Goal: Information Seeking & Learning: Learn about a topic

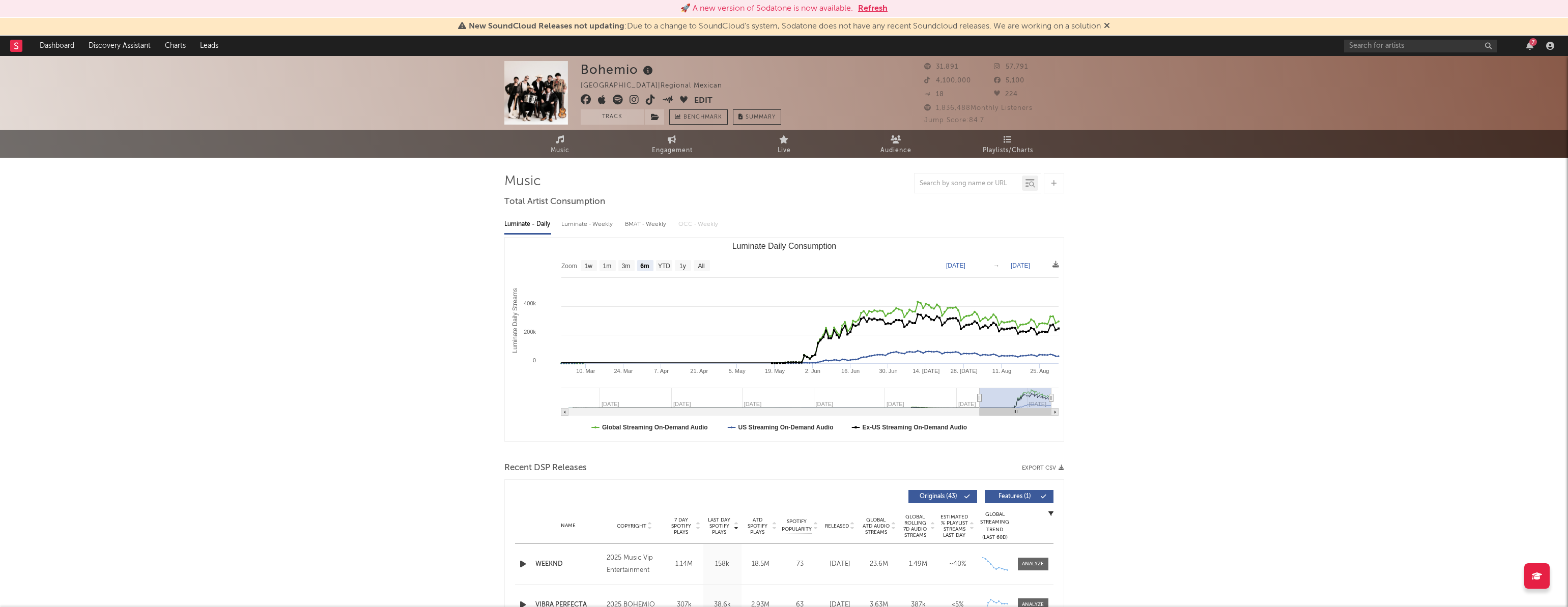
select select "6m"
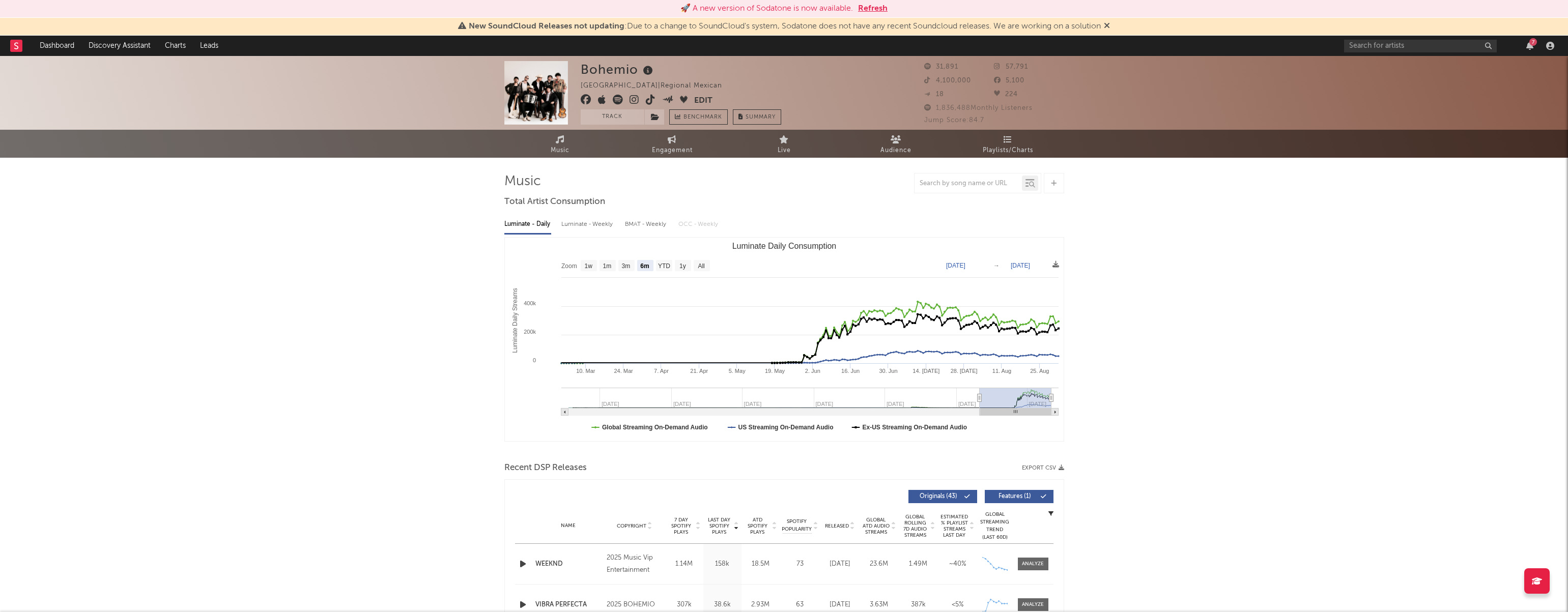
click at [1110, 22] on icon at bounding box center [1106, 25] width 6 height 8
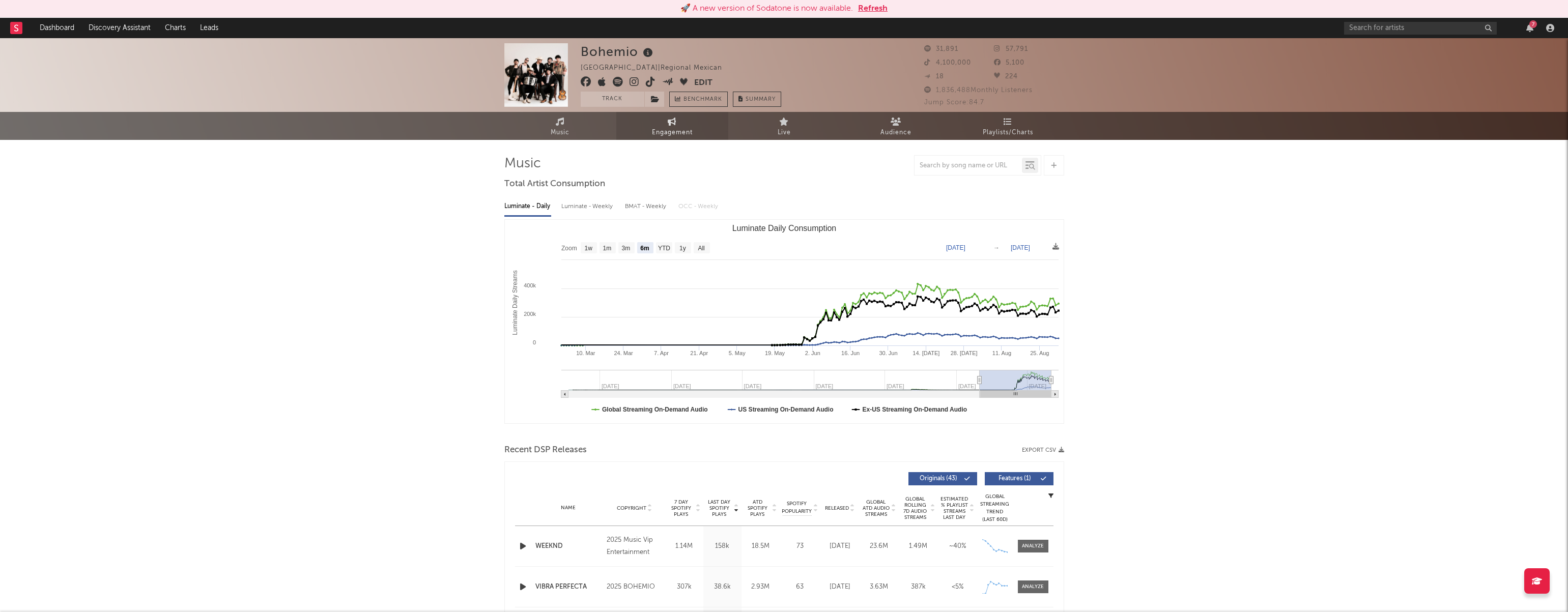
click at [684, 122] on link "Engagement" at bounding box center [672, 126] width 112 height 28
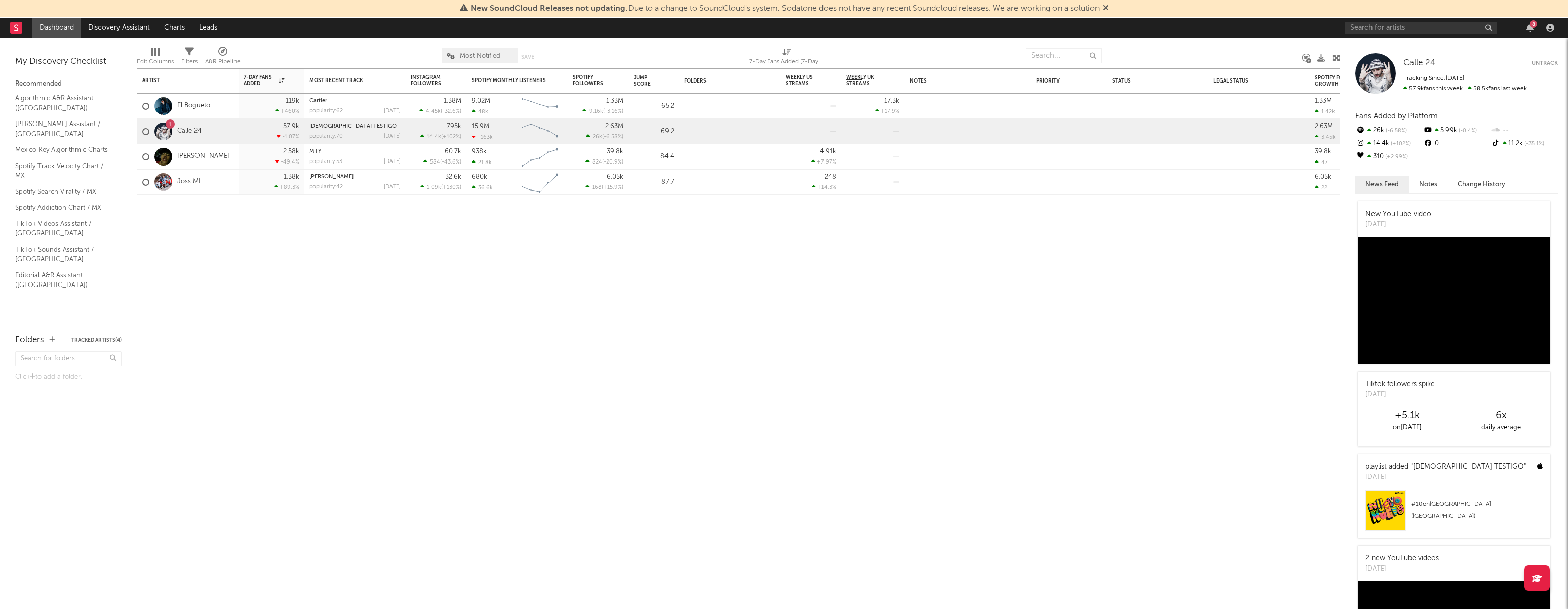
click at [1367, 36] on div "8" at bounding box center [1452, 28] width 213 height 20
click at [1375, 28] on input "text" at bounding box center [1421, 28] width 152 height 12
type input "marissa mur"
click at [1407, 46] on div "[PERSON_NAME]" at bounding box center [1436, 48] width 111 height 12
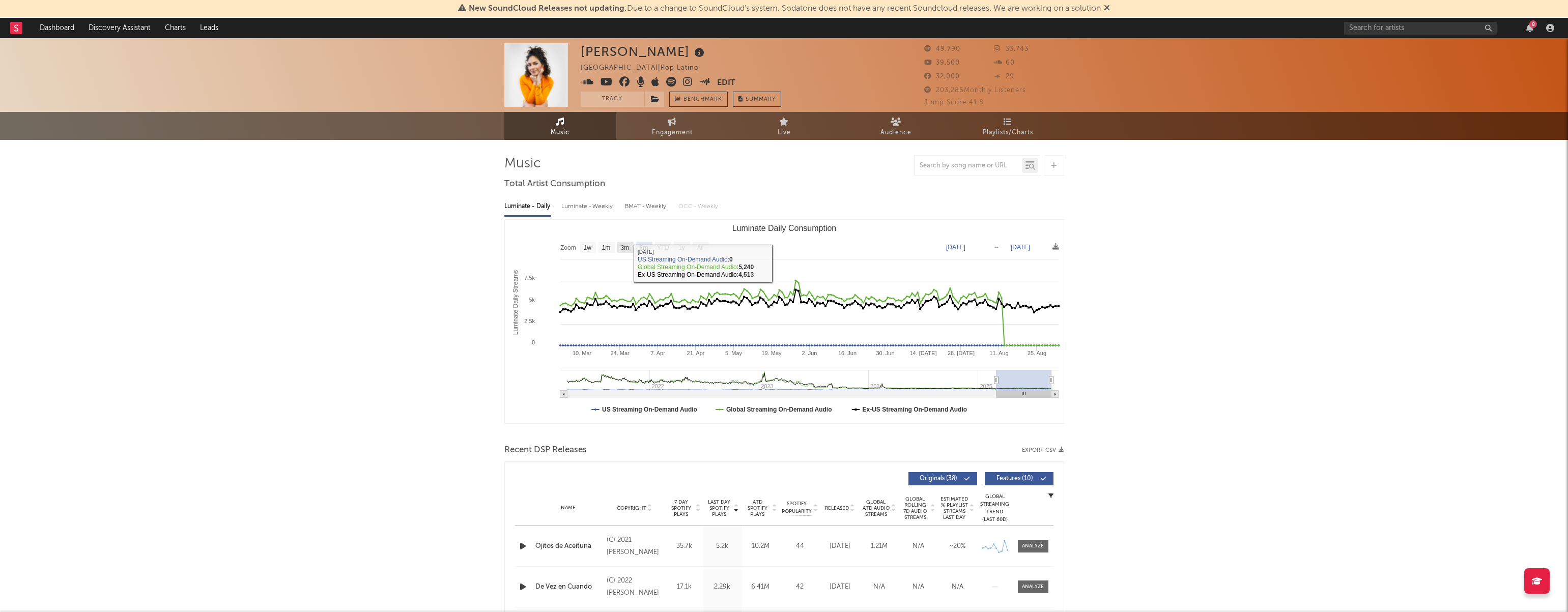
click at [624, 246] on text "3m" at bounding box center [624, 248] width 9 height 7
select select "3m"
type input "2025-06-02"
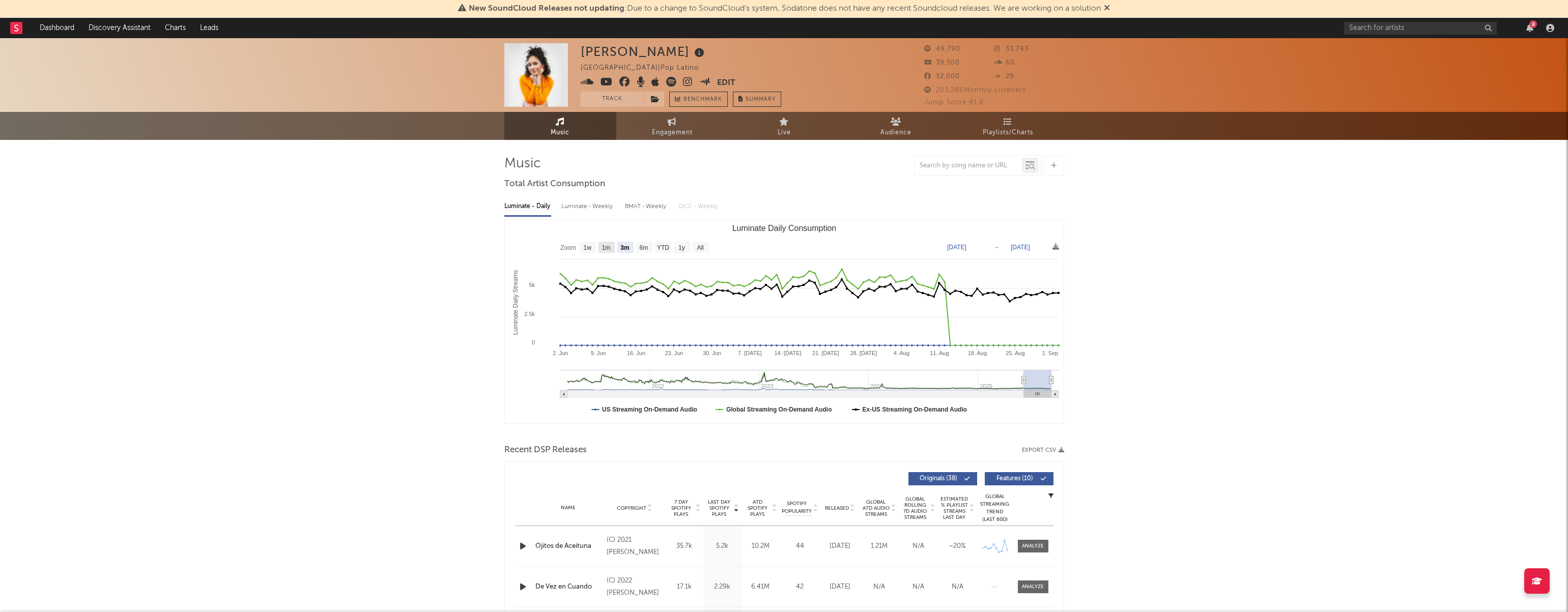
click at [608, 248] on text "1m" at bounding box center [606, 248] width 9 height 7
select select "1m"
type input "2025-08-02"
click at [622, 248] on text "3m" at bounding box center [624, 248] width 9 height 7
select select "3m"
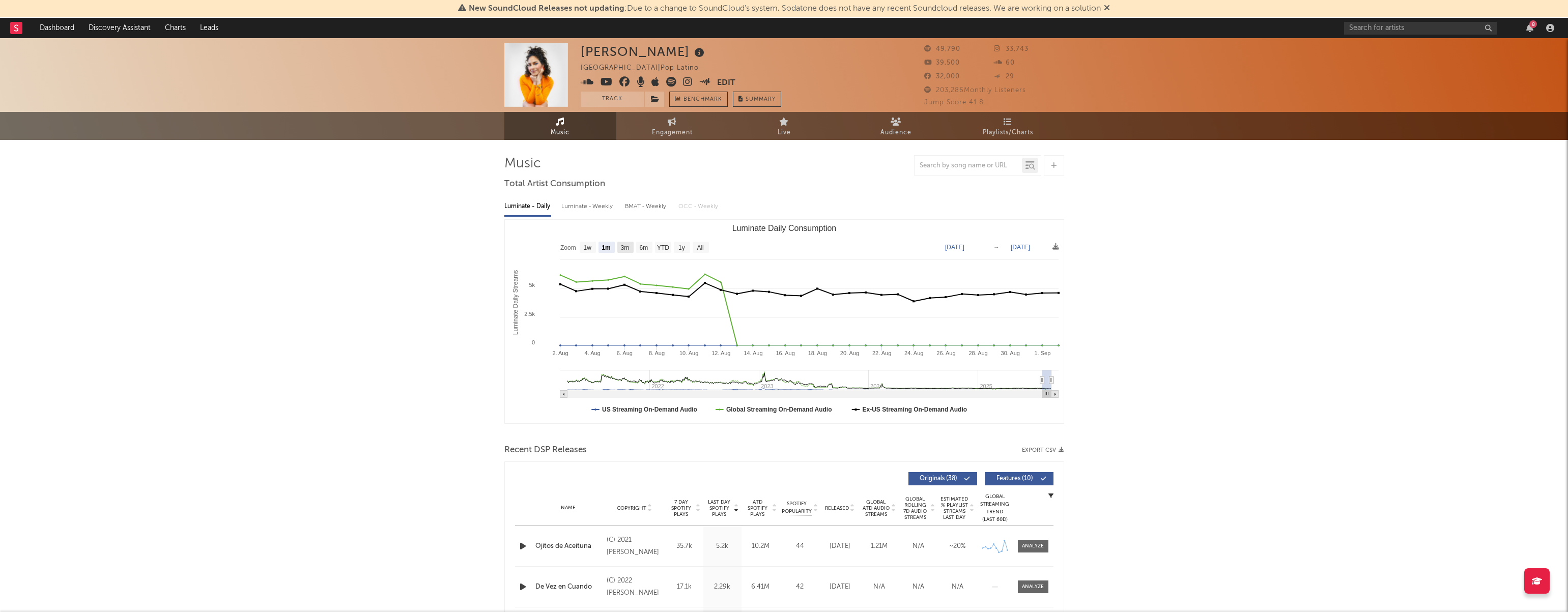
type input "2025-06-02"
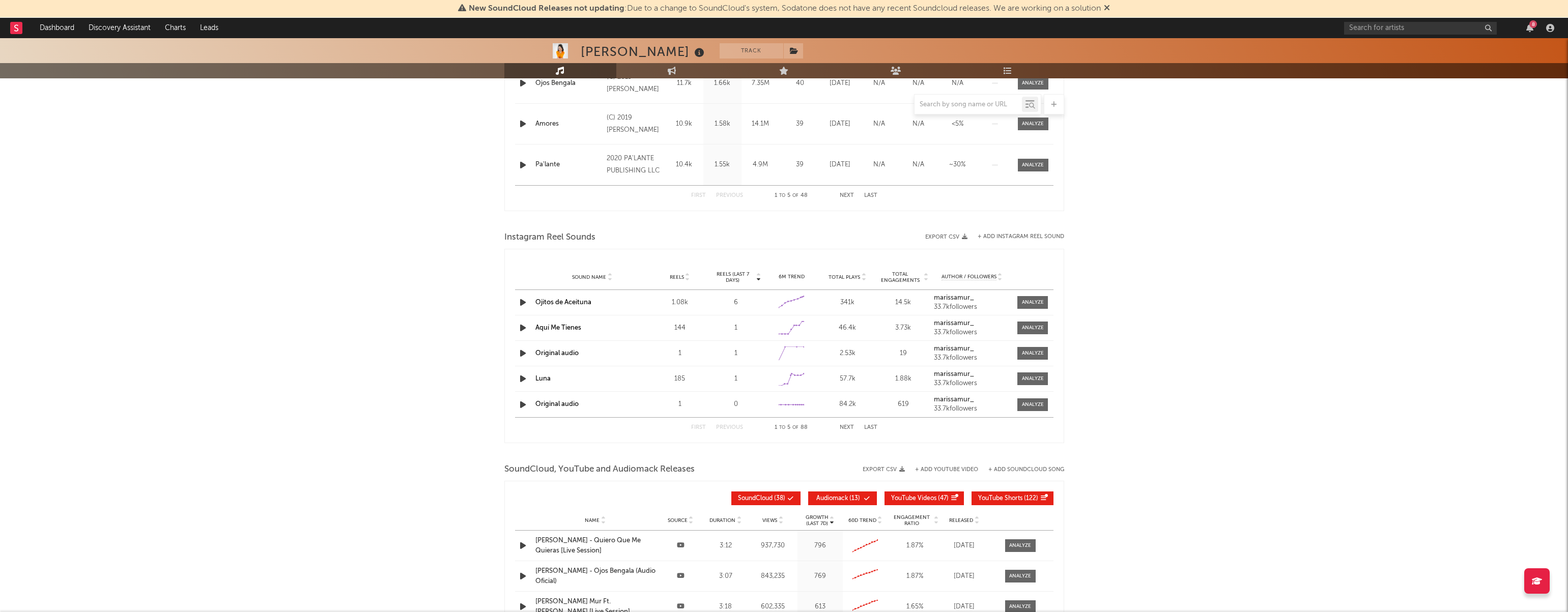
scroll to position [545, 0]
click at [1044, 302] on span at bounding box center [1033, 302] width 31 height 12
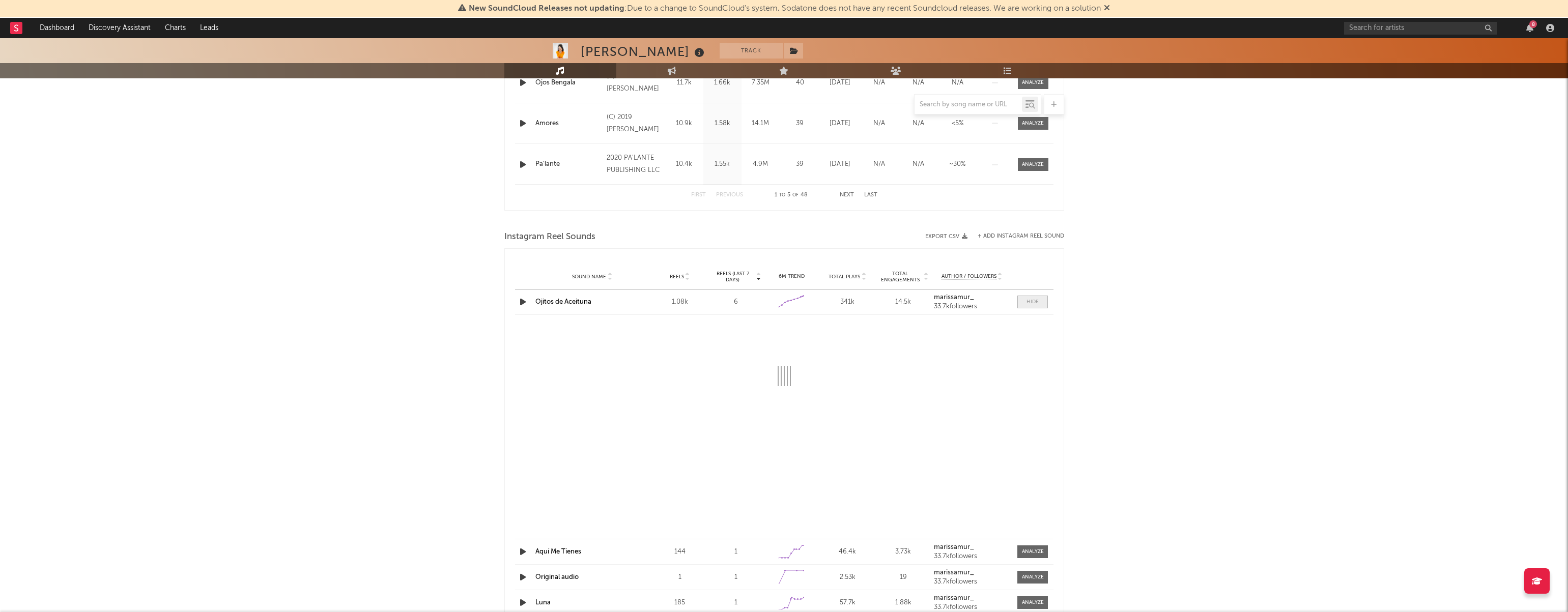
select select "6m"
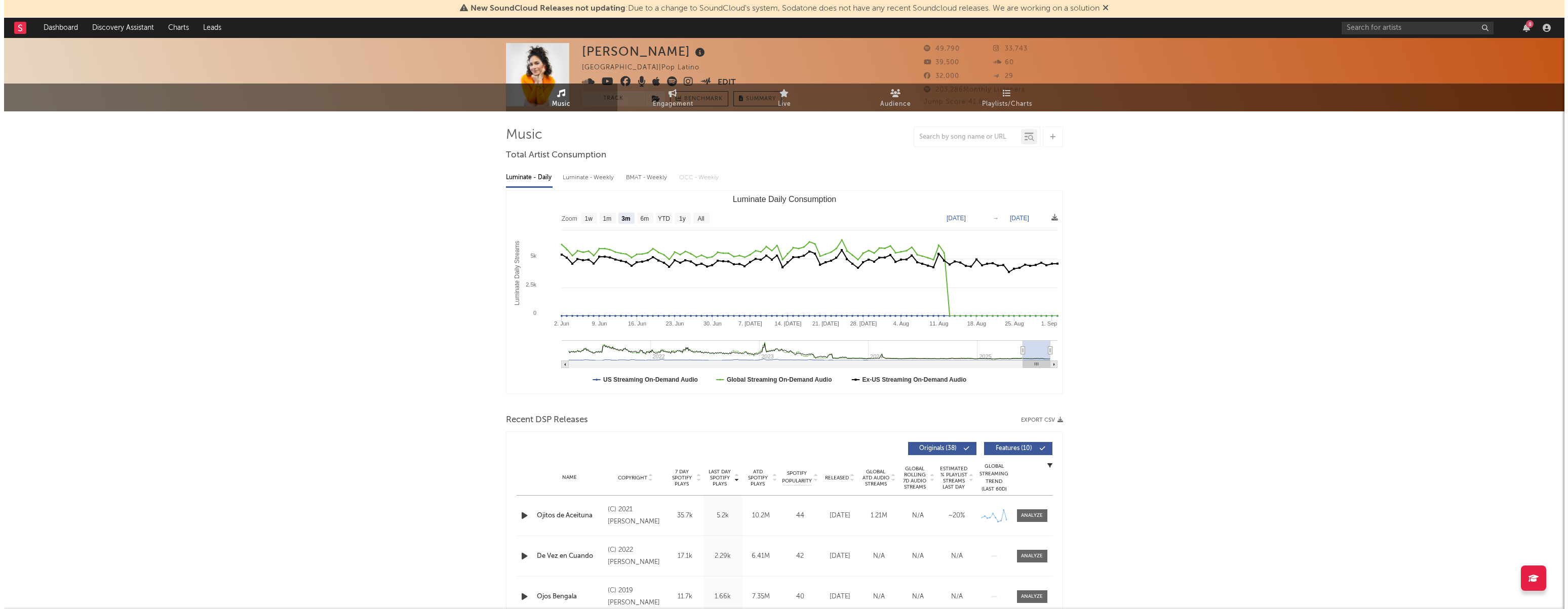
scroll to position [0, 0]
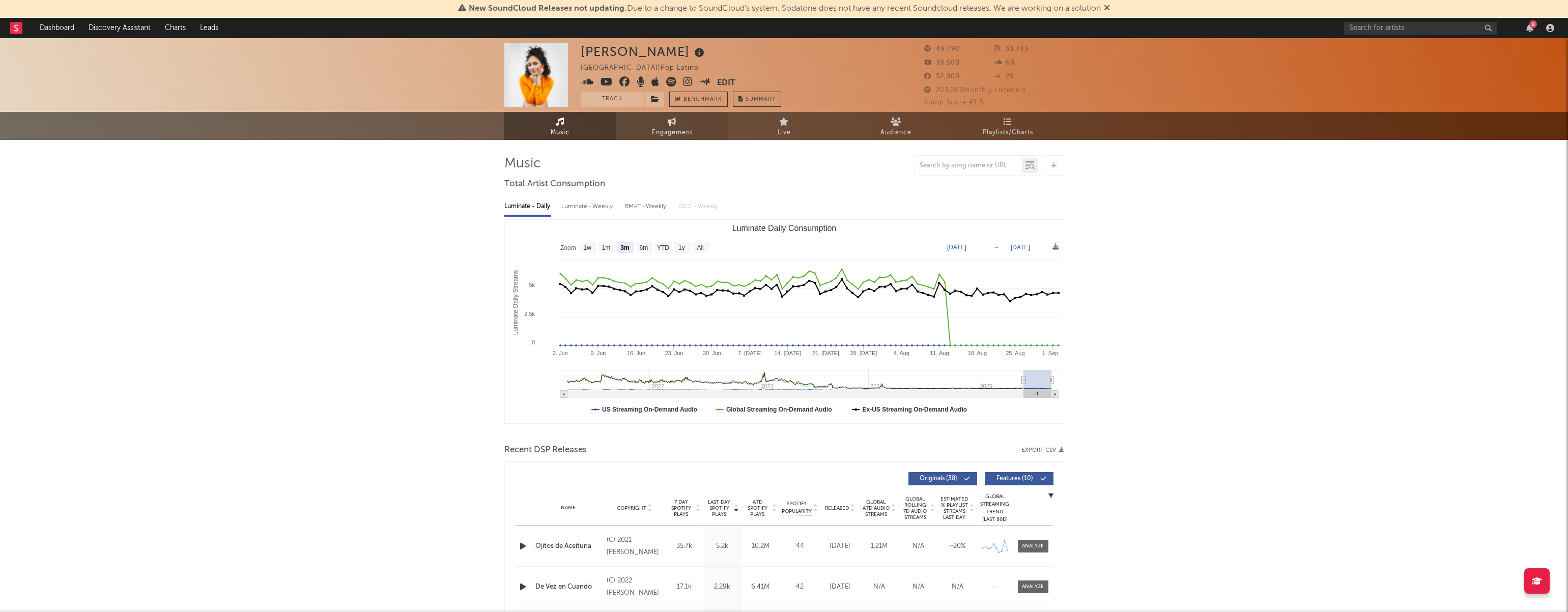
click at [653, 129] on span "Engagement" at bounding box center [673, 133] width 41 height 12
select select "1w"
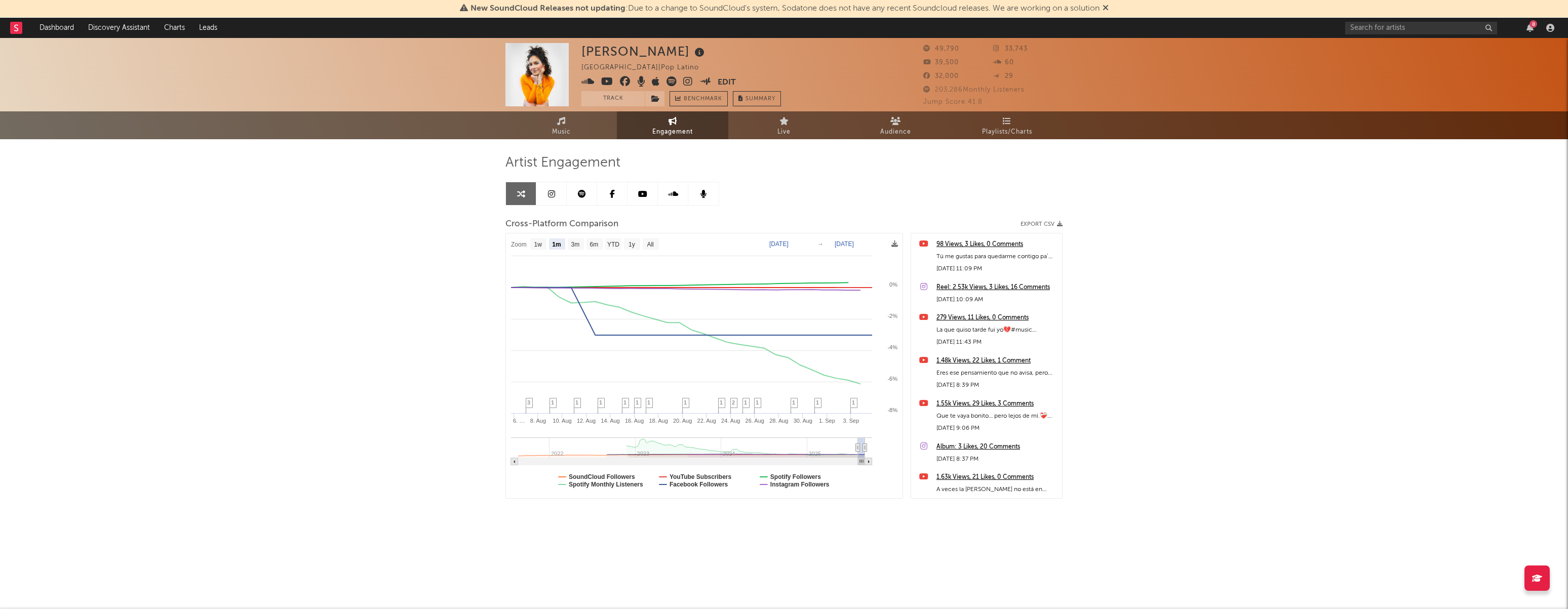
click at [1109, 7] on icon at bounding box center [1106, 7] width 6 height 8
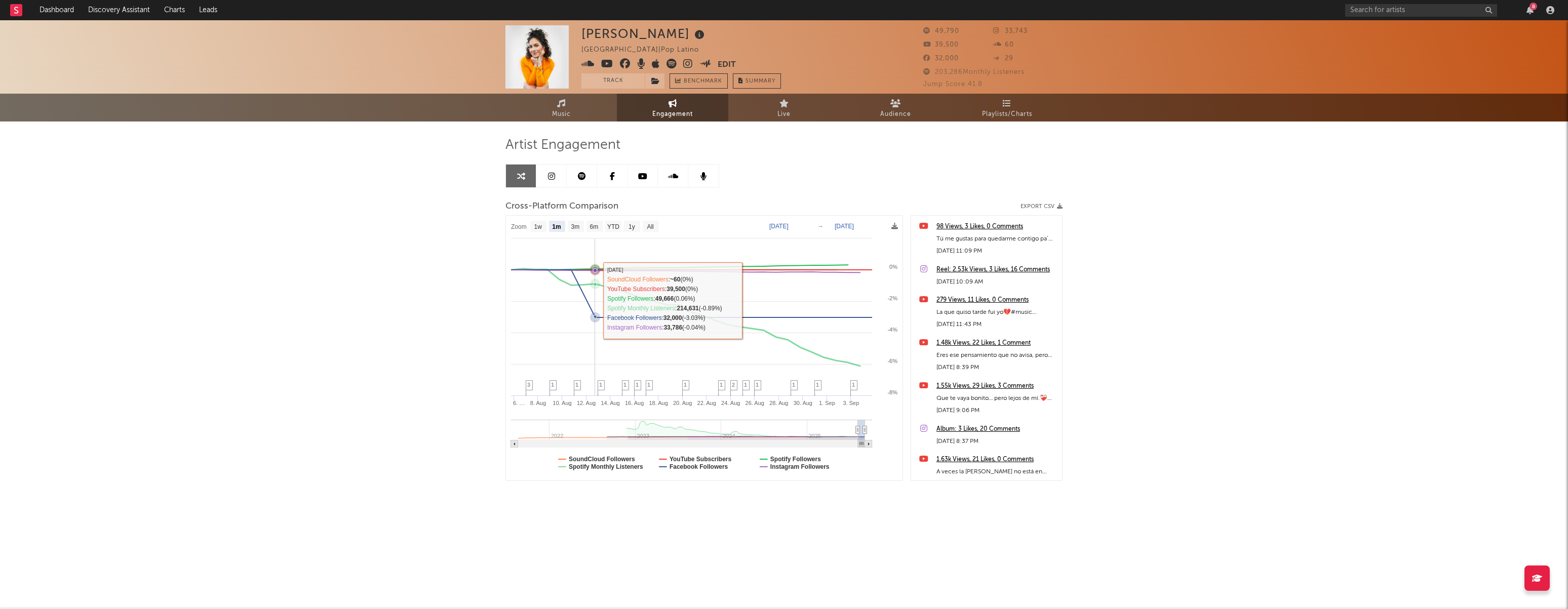
click at [595, 286] on icon at bounding box center [595, 284] width 10 height 10
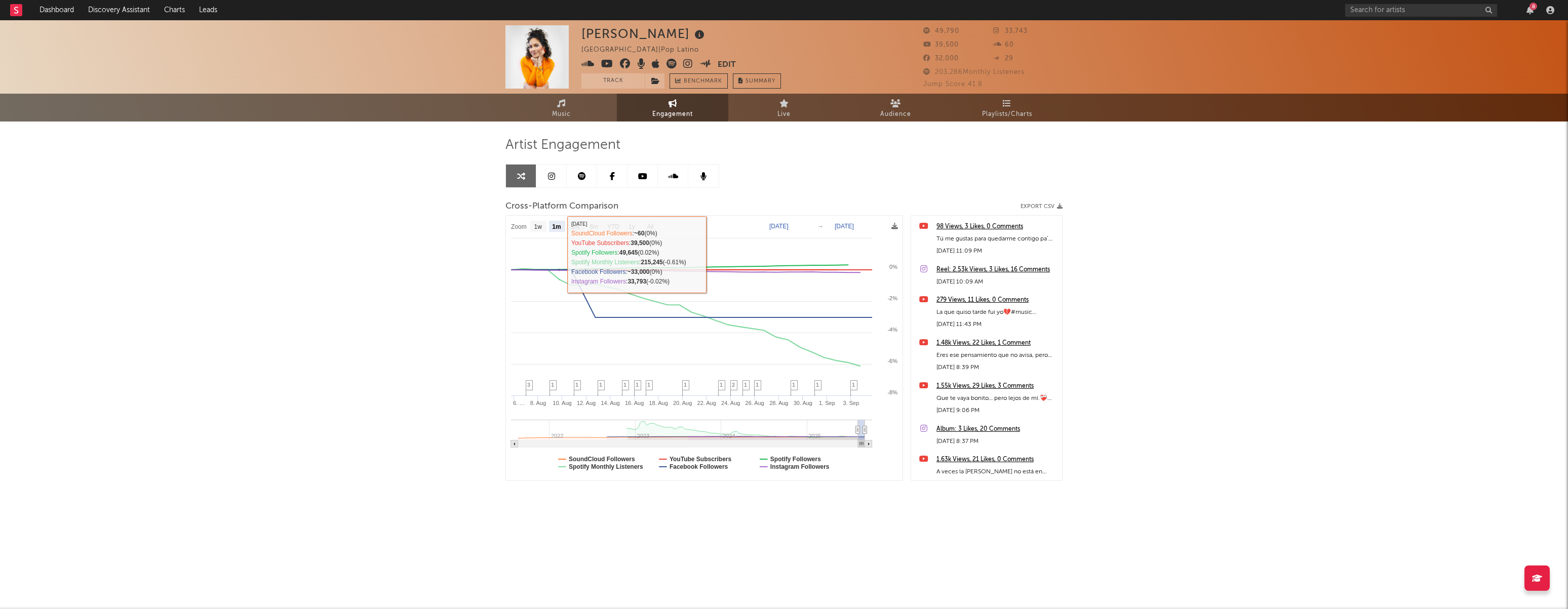
click at [579, 230] on text "3m" at bounding box center [576, 227] width 9 height 7
select select "3m"
type input "2025-06-04"
select select "3m"
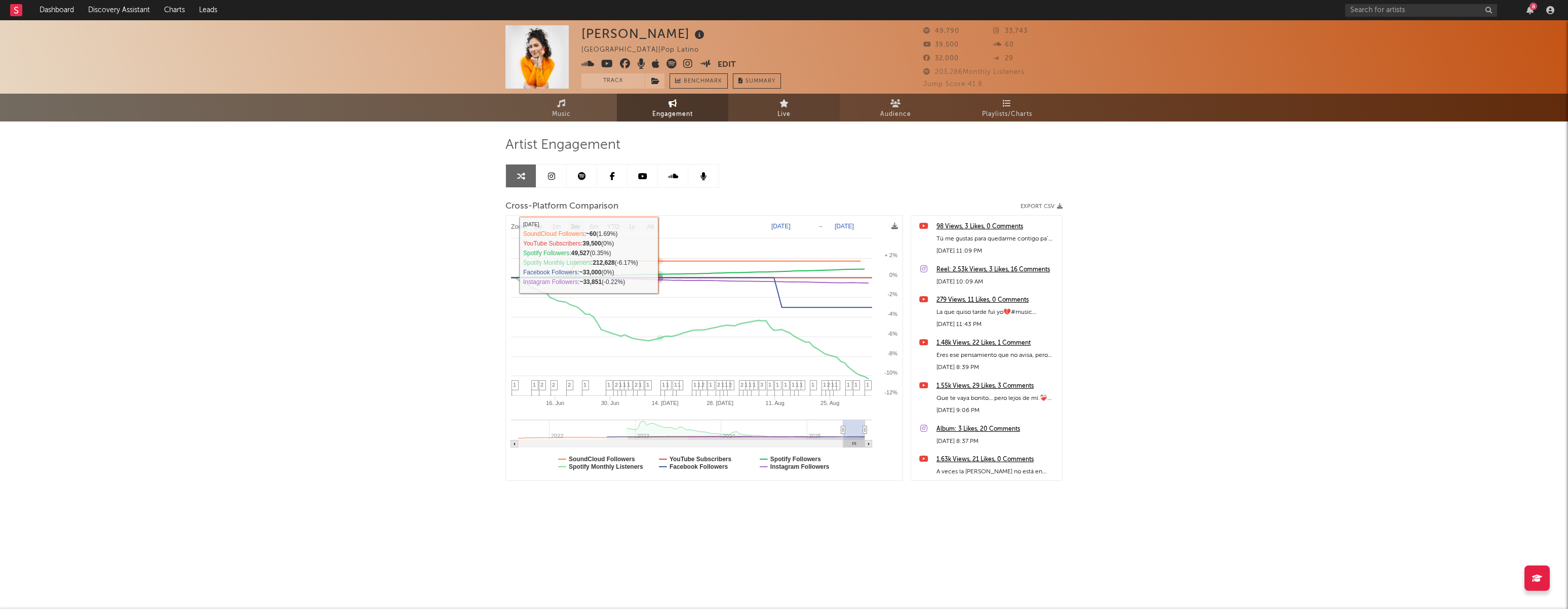
click at [795, 106] on link "Live" at bounding box center [784, 108] width 111 height 28
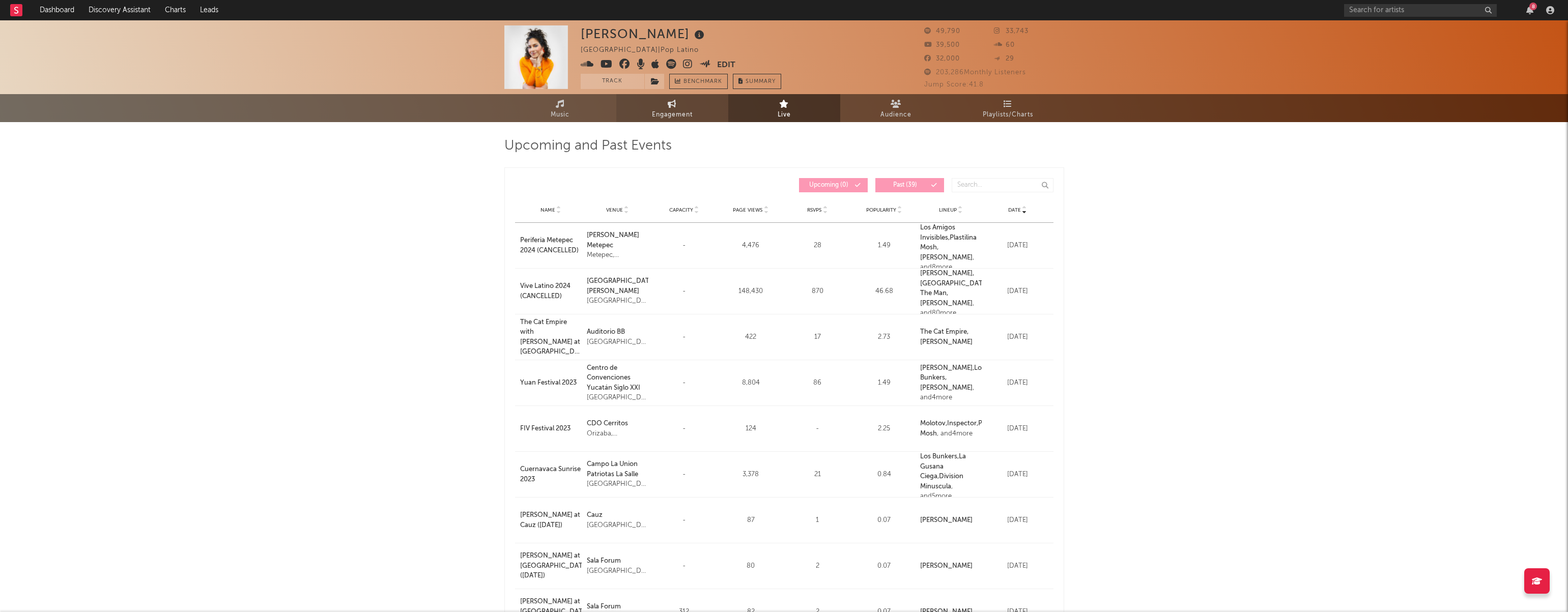
click at [677, 100] on link "Engagement" at bounding box center [672, 108] width 112 height 28
select select "1w"
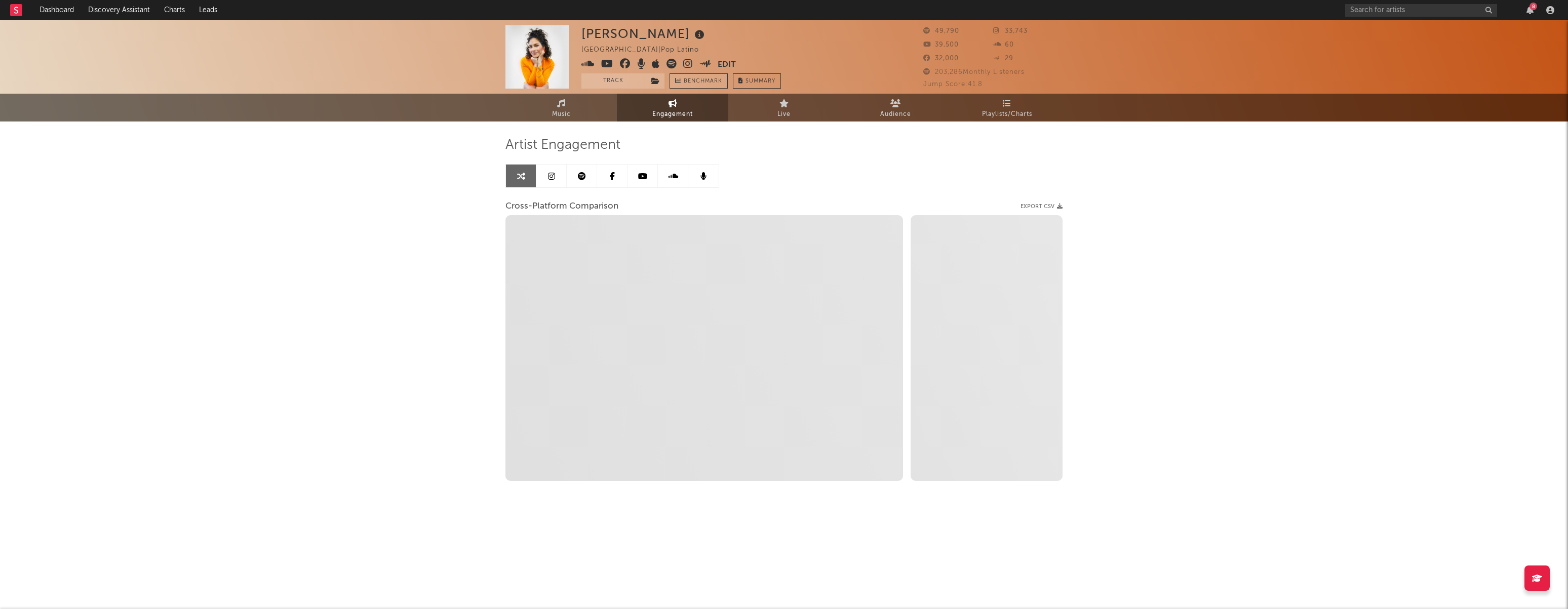
select select "1m"
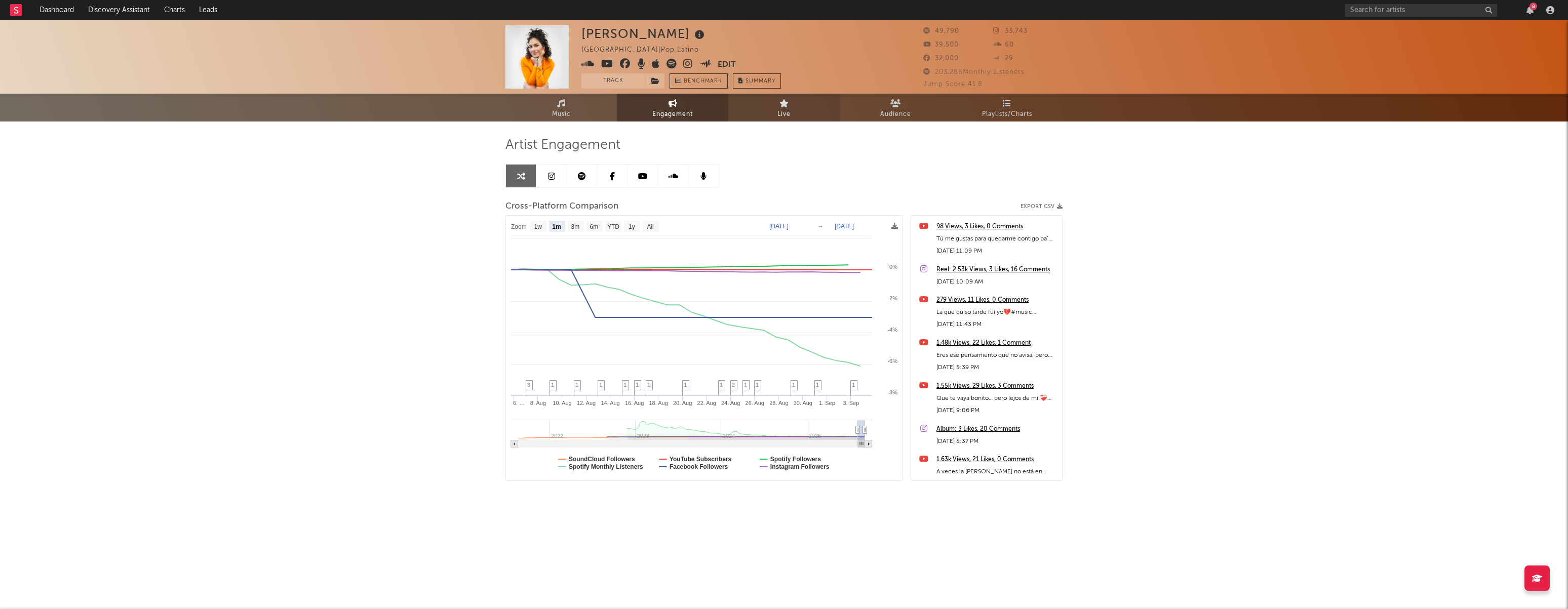
click at [799, 102] on link "Live" at bounding box center [784, 108] width 111 height 28
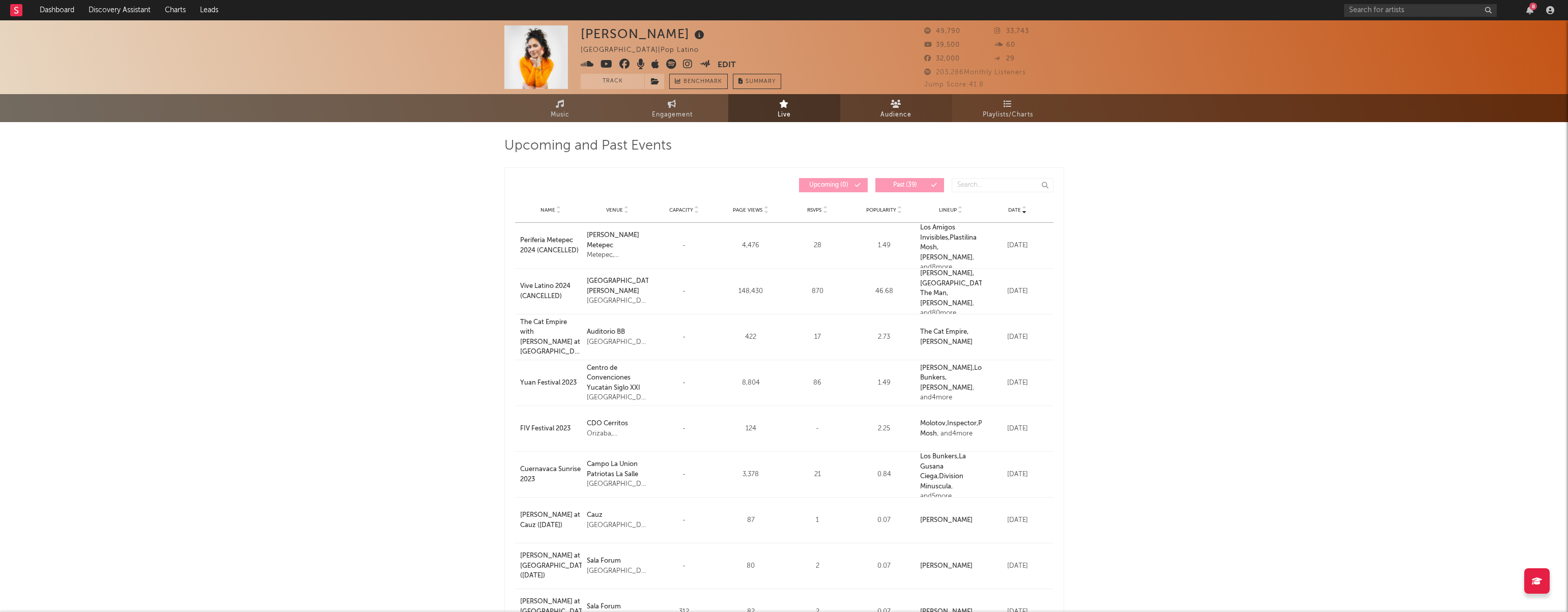
click at [885, 104] on link "Audience" at bounding box center [895, 108] width 112 height 28
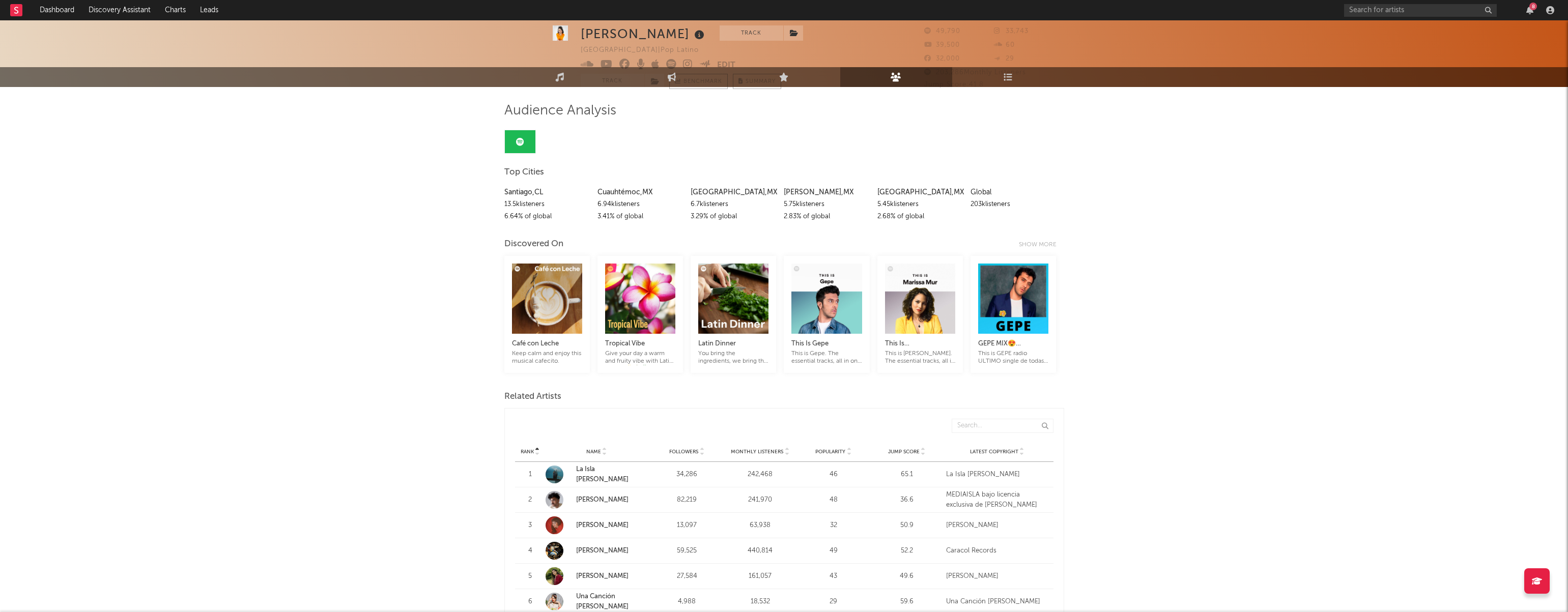
scroll to position [37, 0]
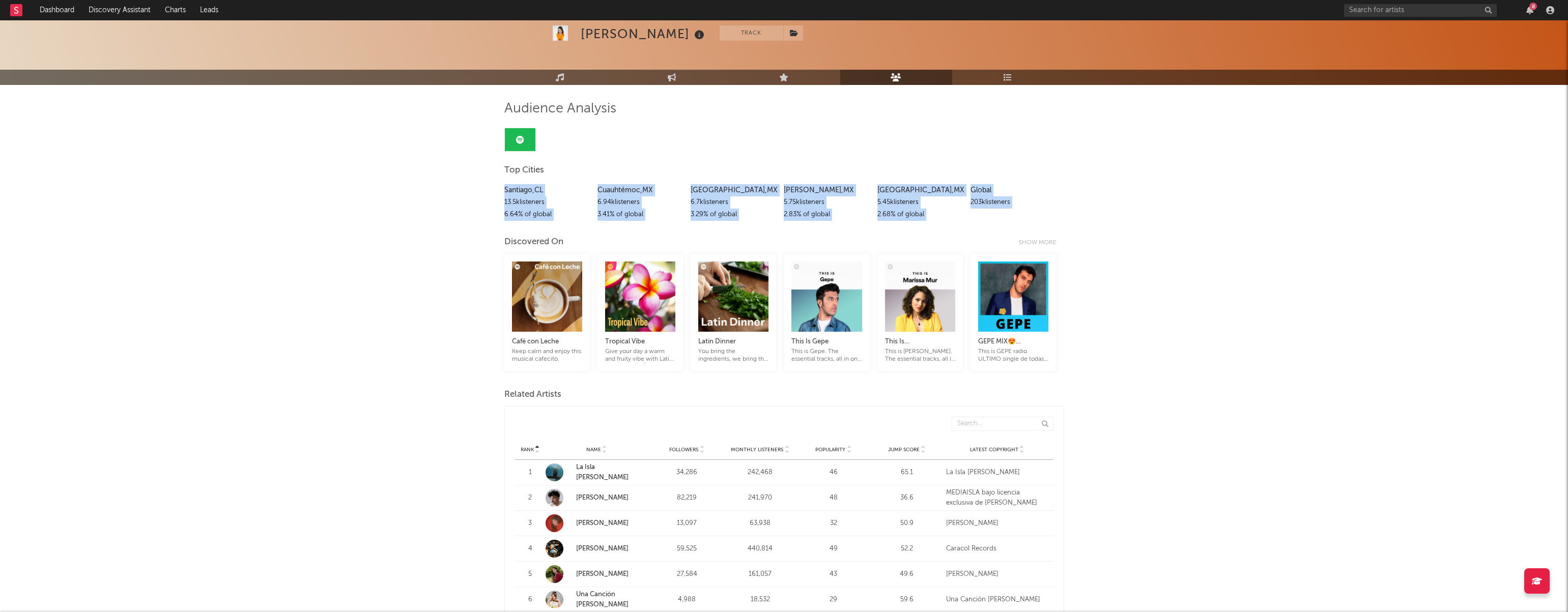
drag, startPoint x: 502, startPoint y: 191, endPoint x: 895, endPoint y: 226, distance: 394.6
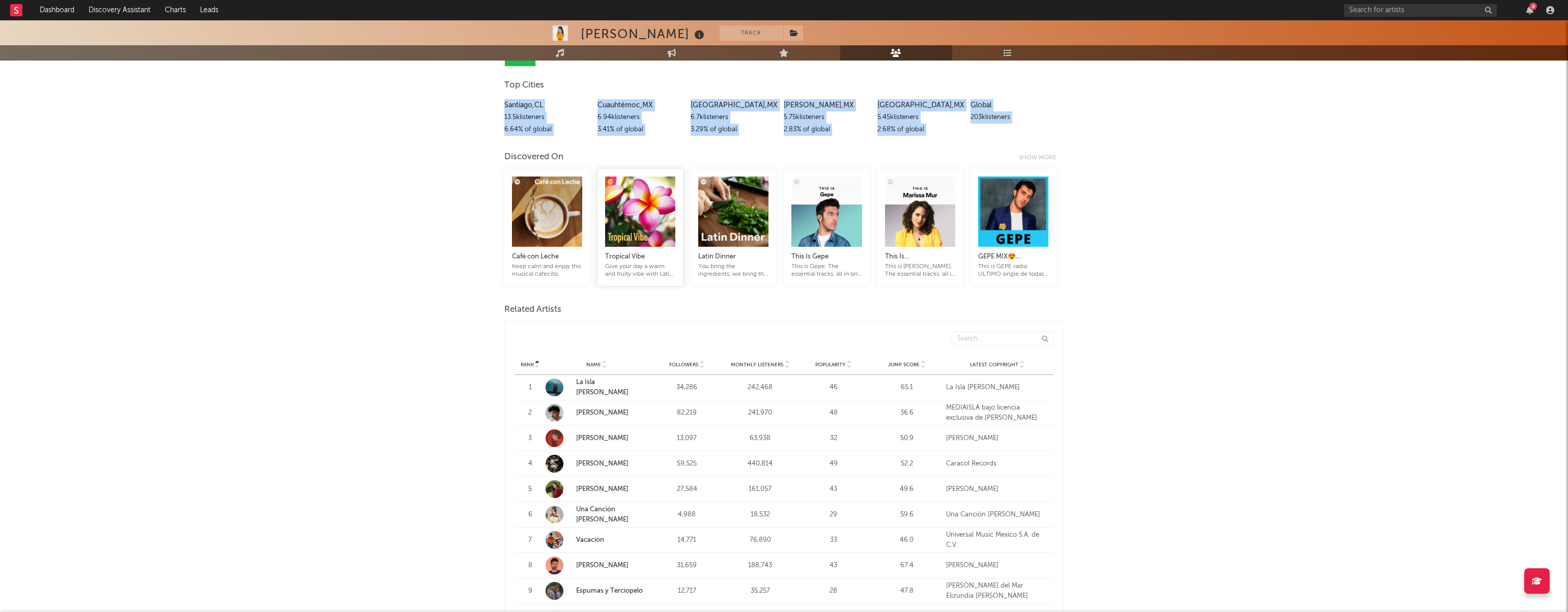
scroll to position [130, 0]
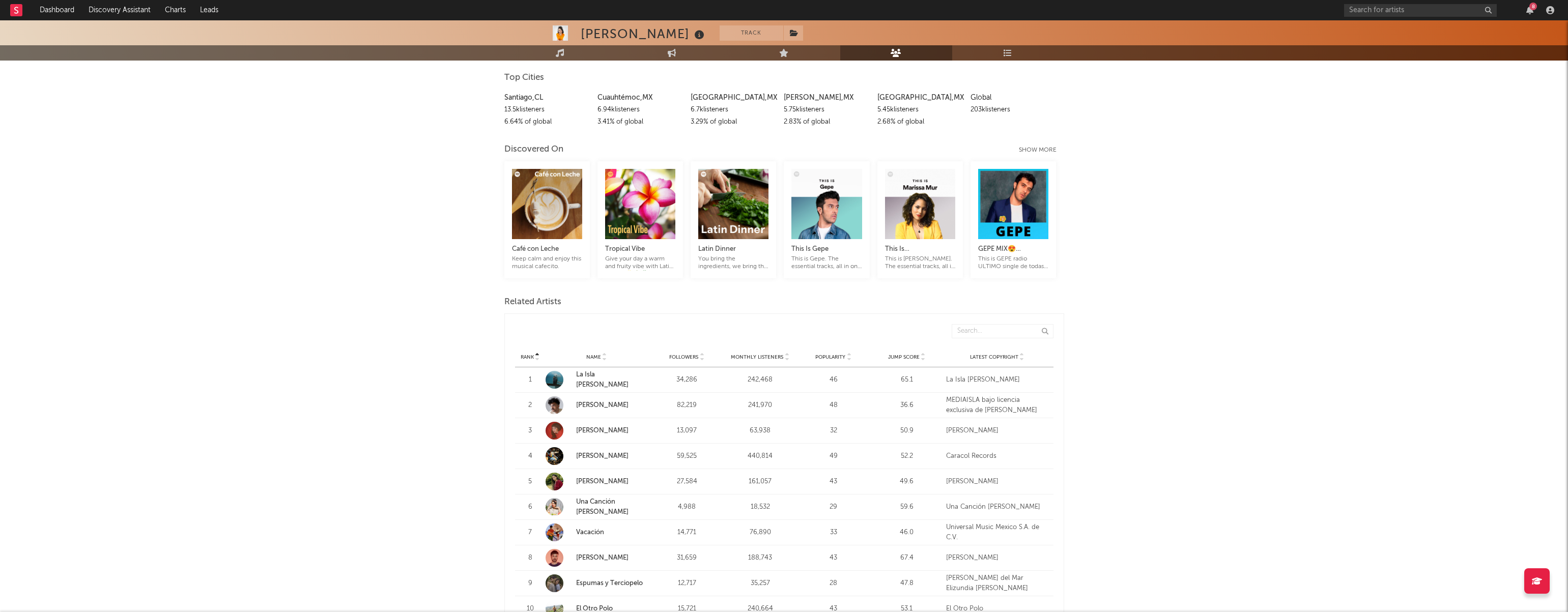
click at [1043, 150] on div "Show more" at bounding box center [1041, 150] width 45 height 12
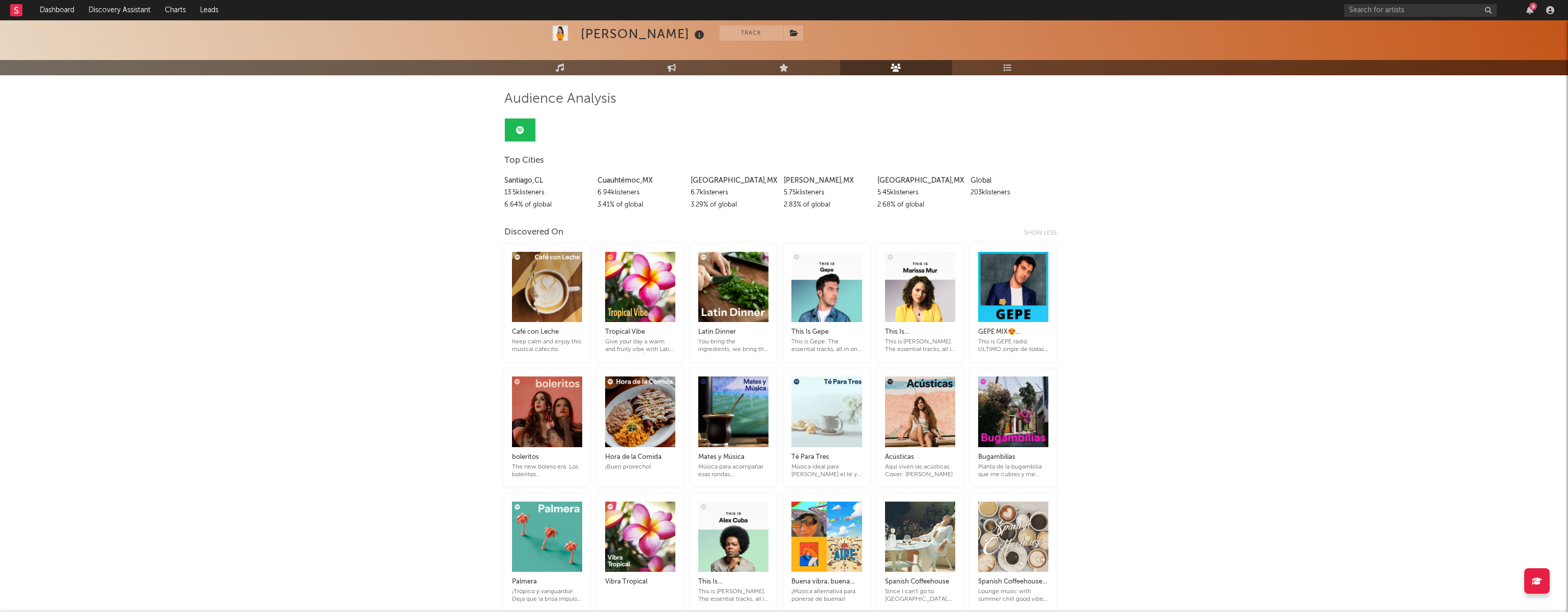
scroll to position [0, 0]
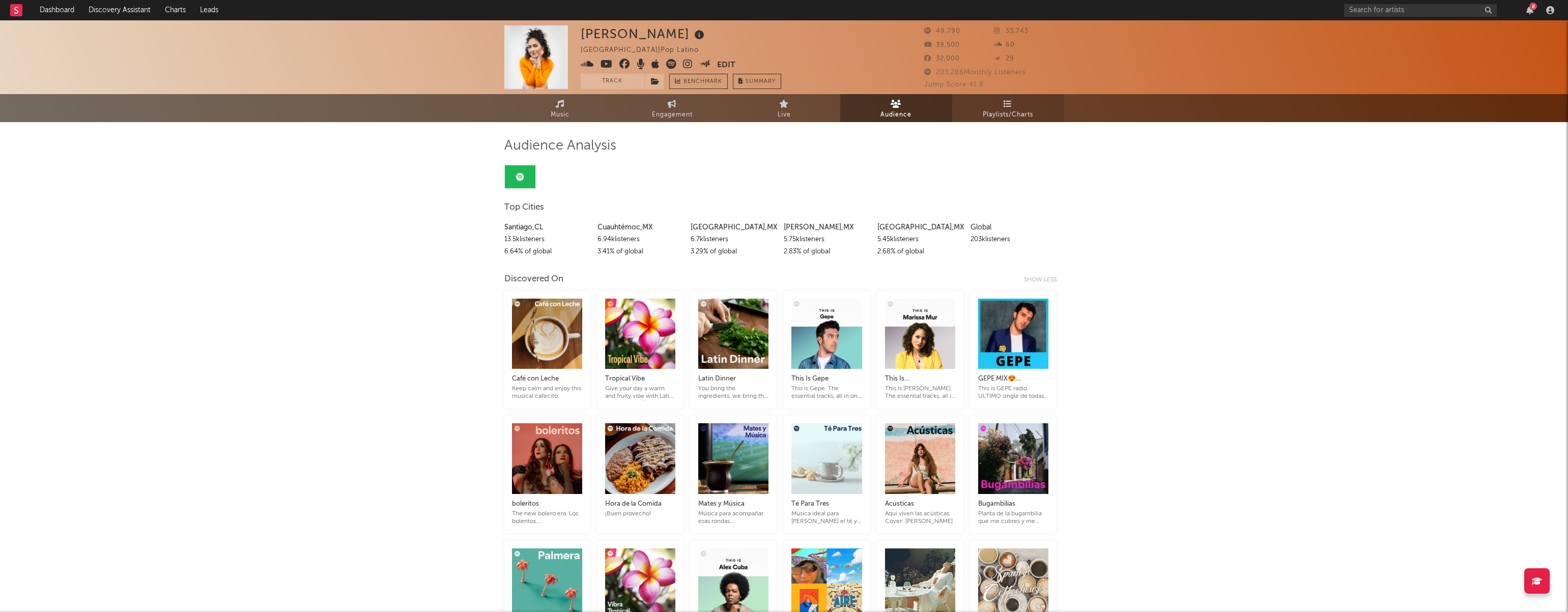
click at [1011, 107] on icon at bounding box center [1008, 104] width 9 height 8
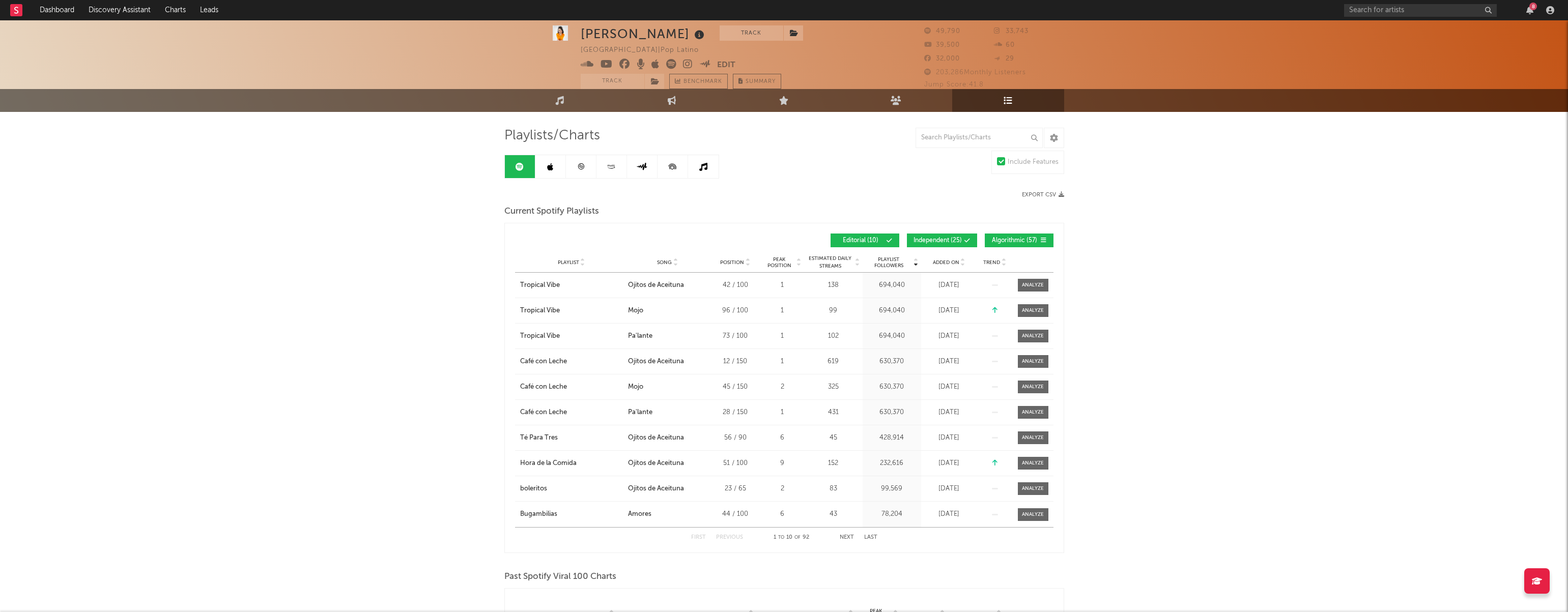
scroll to position [23, 0]
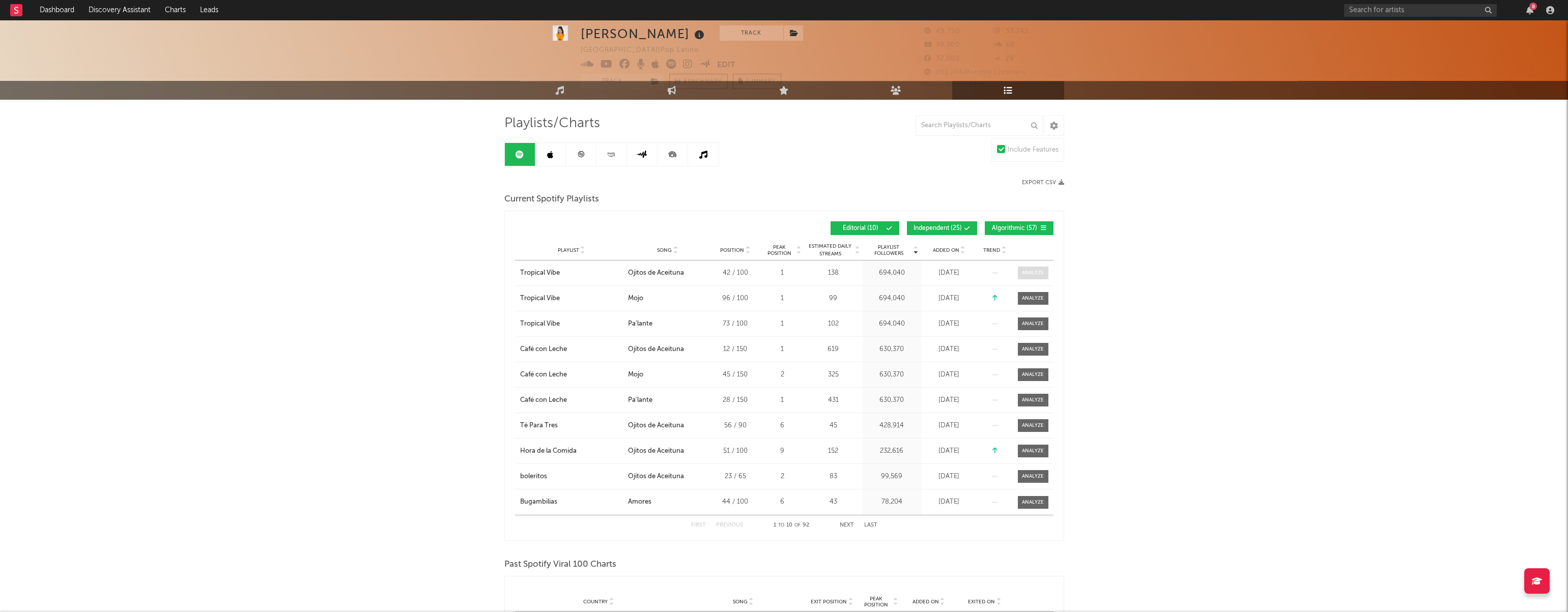
click at [1025, 275] on div at bounding box center [1033, 273] width 22 height 7
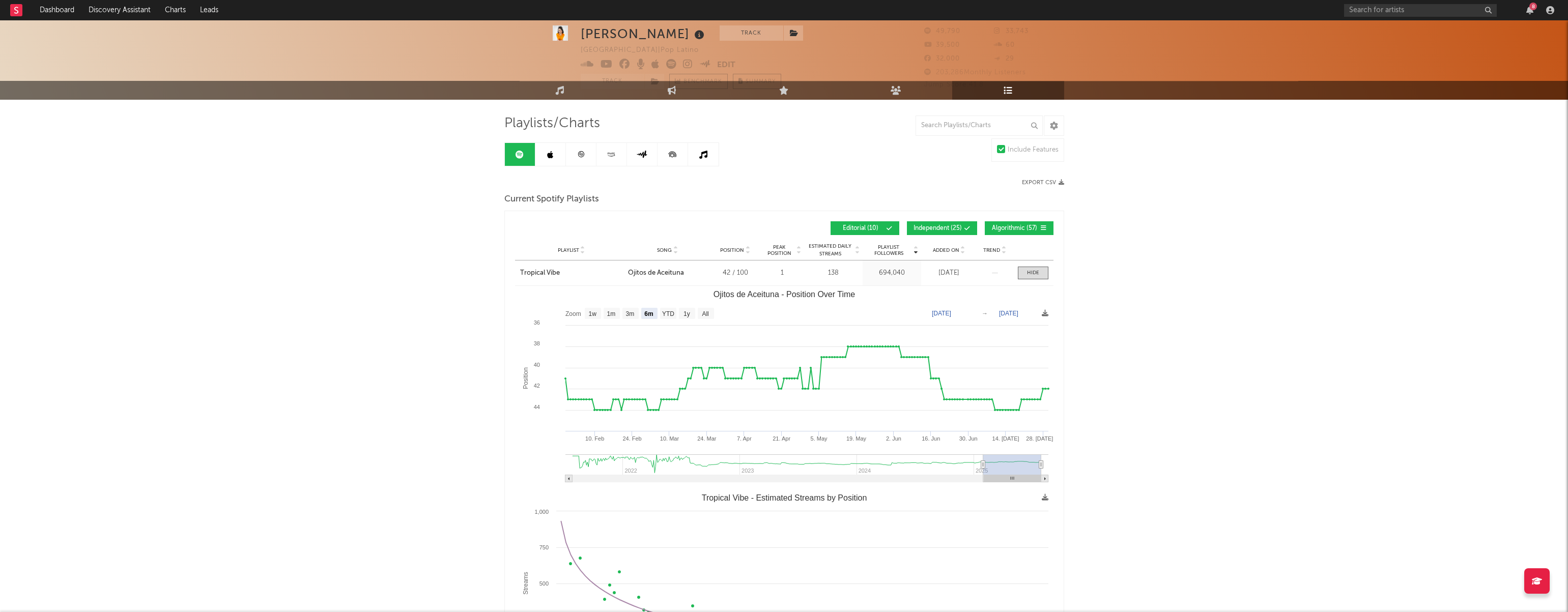
click at [634, 314] on text "3m" at bounding box center [630, 314] width 9 height 7
select select "3m"
type input "2025-04-30"
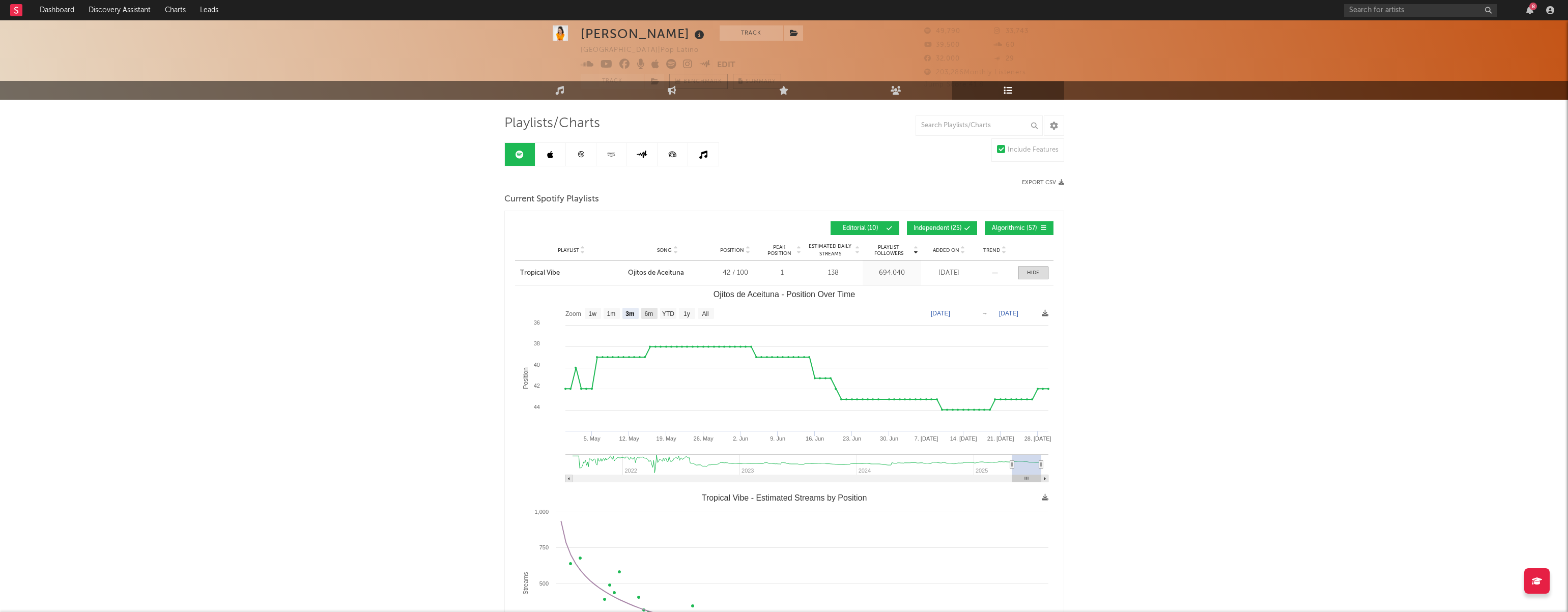
click at [653, 313] on text "6m" at bounding box center [649, 314] width 9 height 7
select select "6m"
type input "2025-01-30"
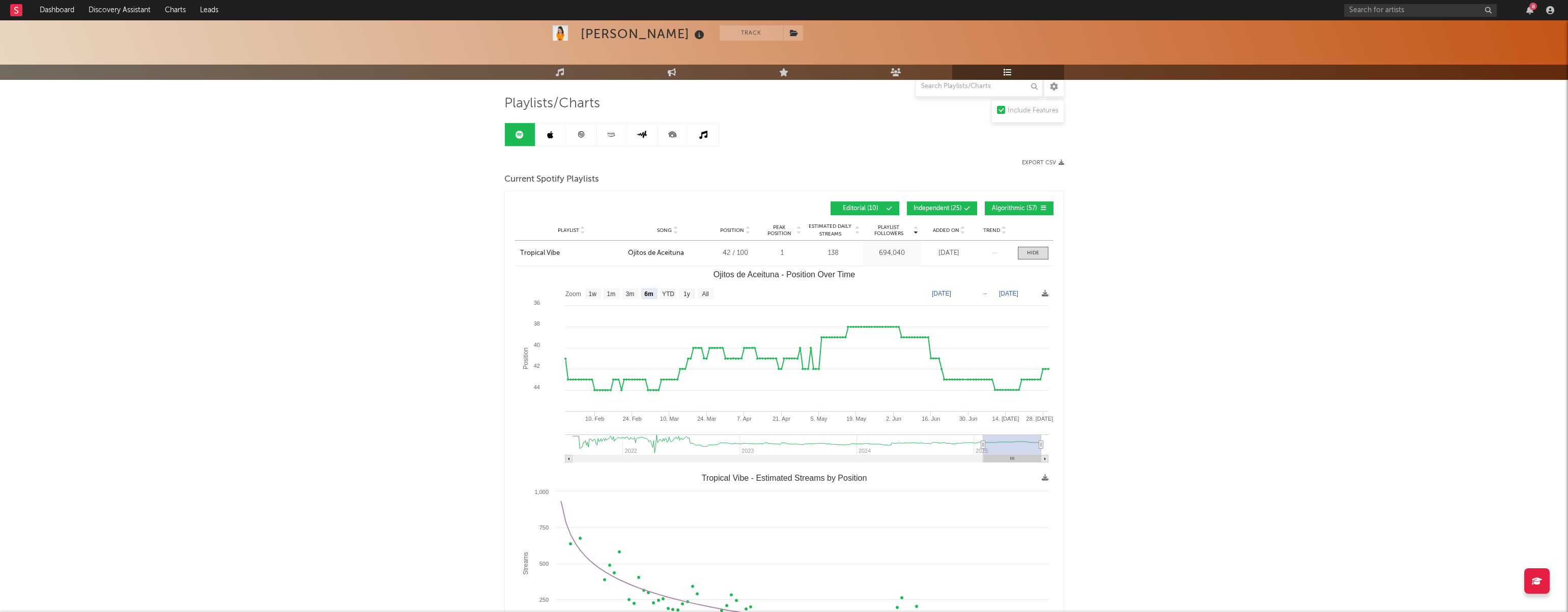
scroll to position [0, 0]
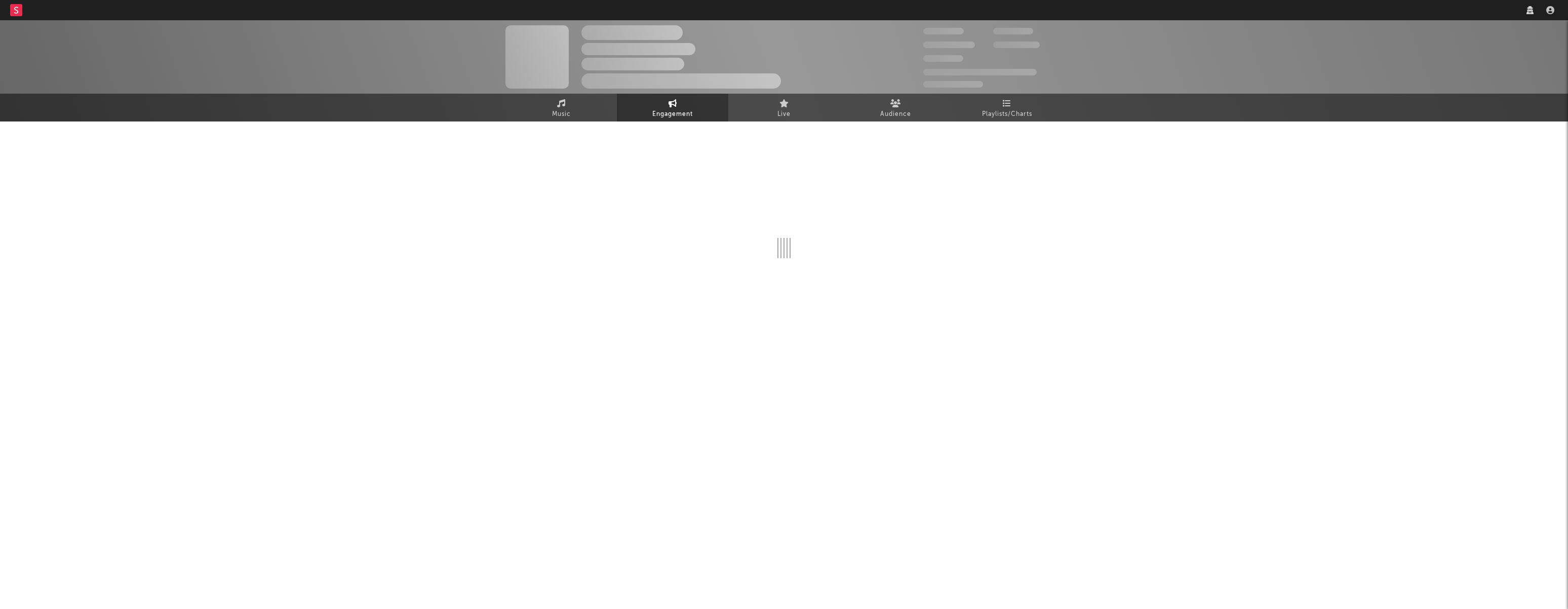
select select "1w"
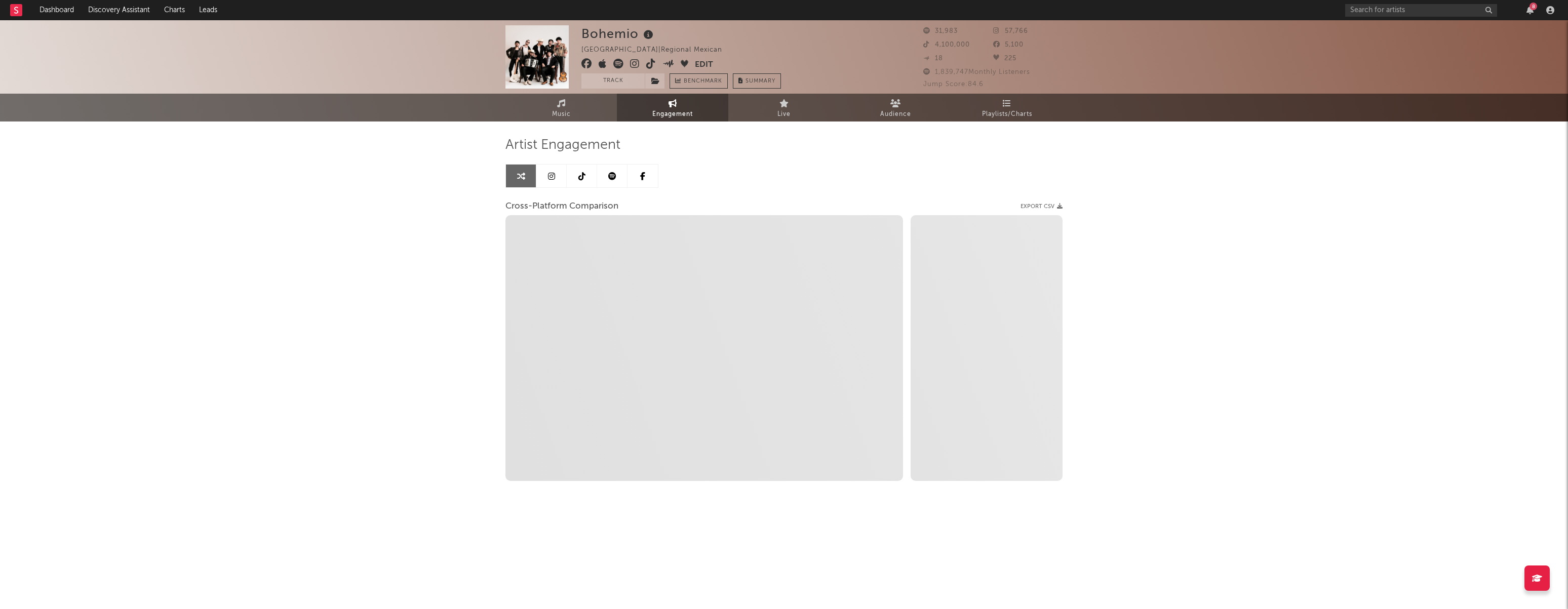
select select "1m"
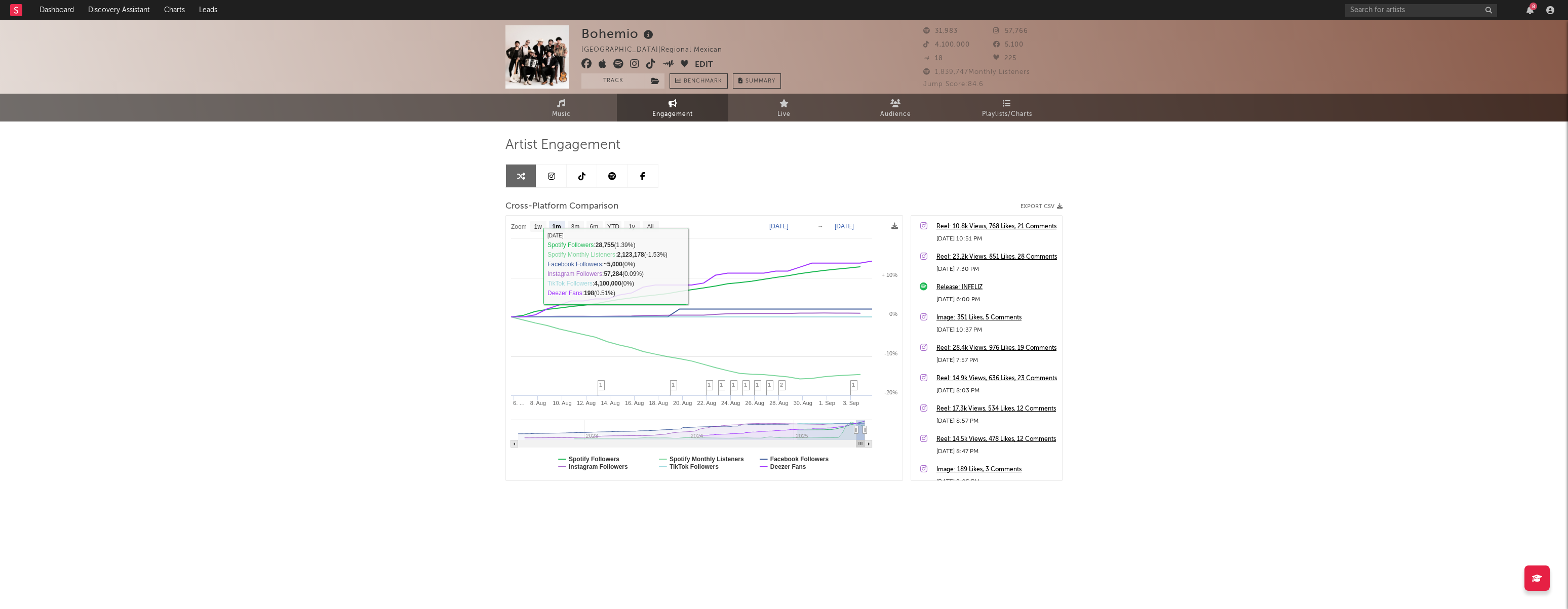
click at [547, 189] on div "Artist Engagement Cross-Platform Comparison Export CSV Zoom 1w 1m 3m 6m YTD 1y …" at bounding box center [784, 309] width 558 height 344
click at [552, 178] on icon at bounding box center [552, 176] width 7 height 8
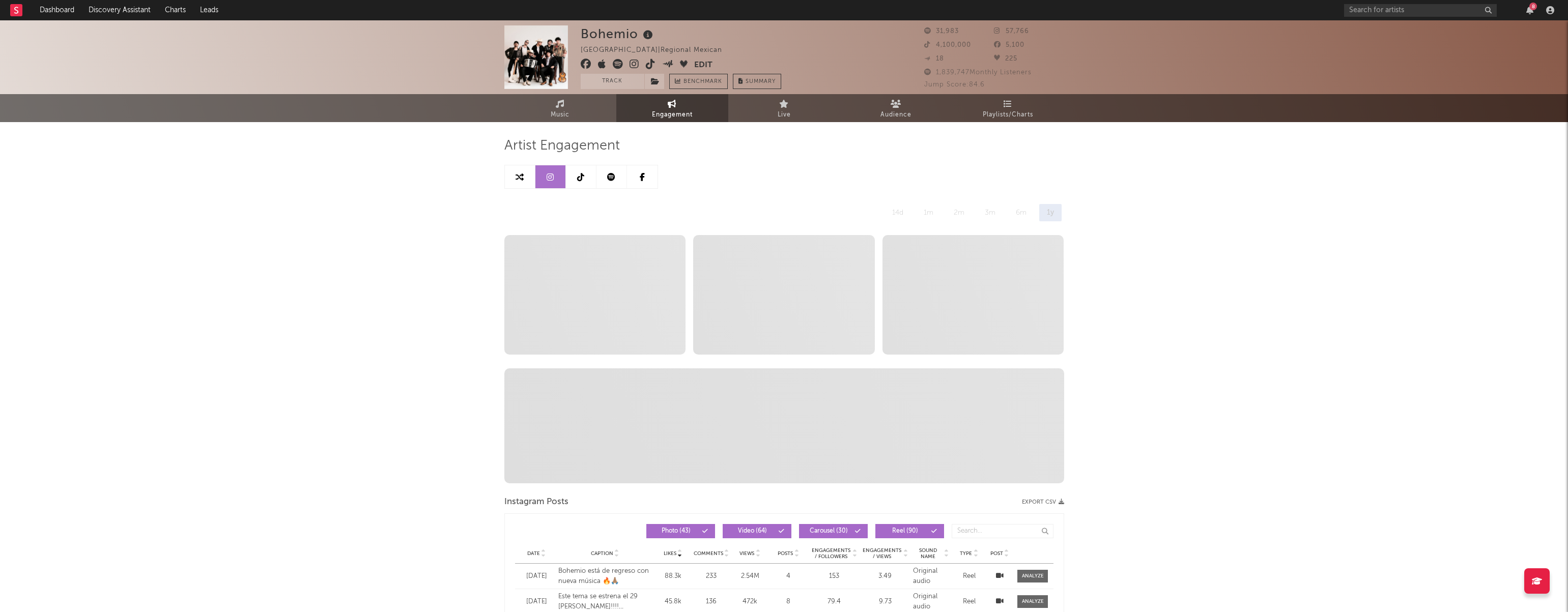
select select "6m"
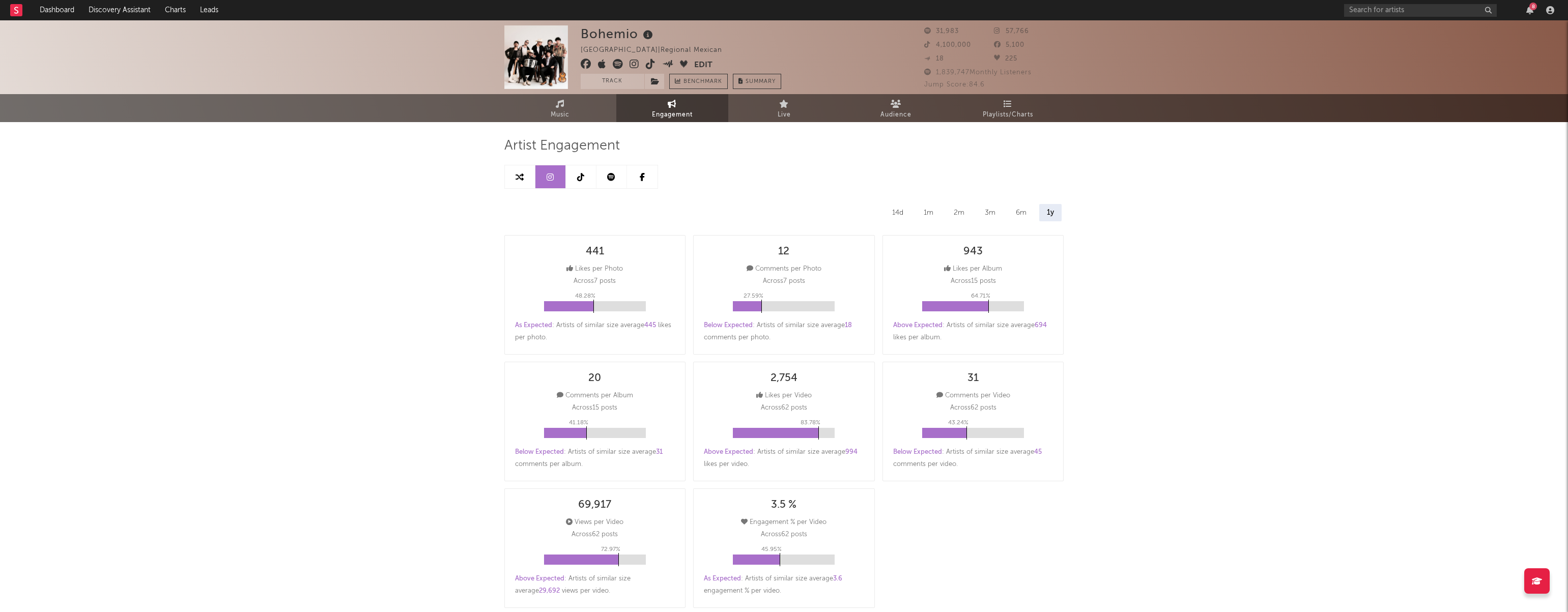
click at [585, 177] on link at bounding box center [581, 176] width 31 height 23
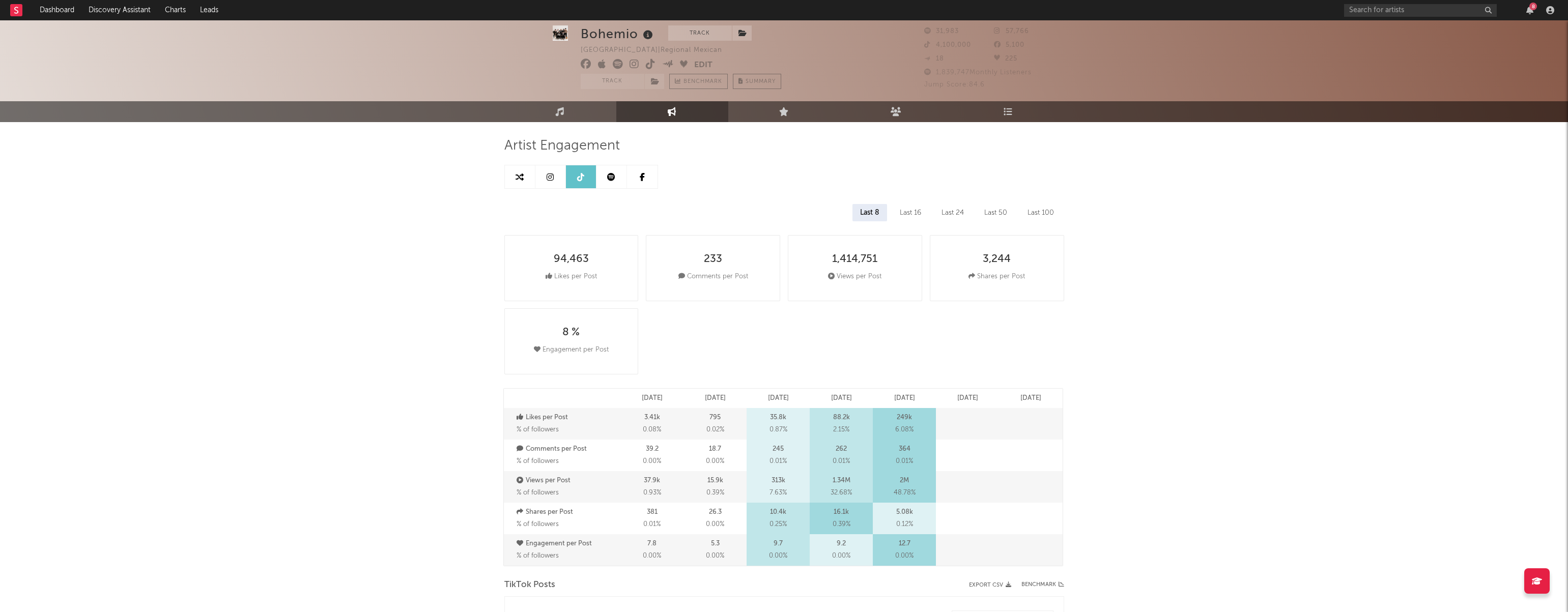
scroll to position [37, 0]
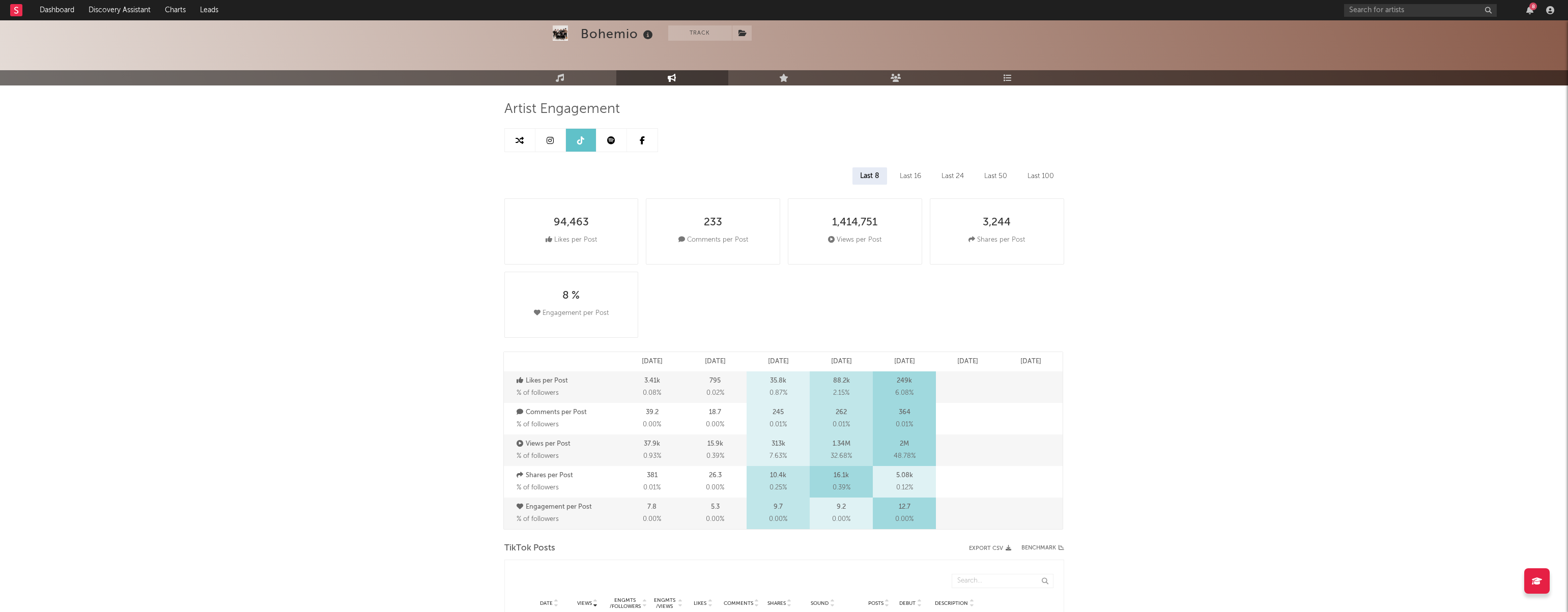
select select "6m"
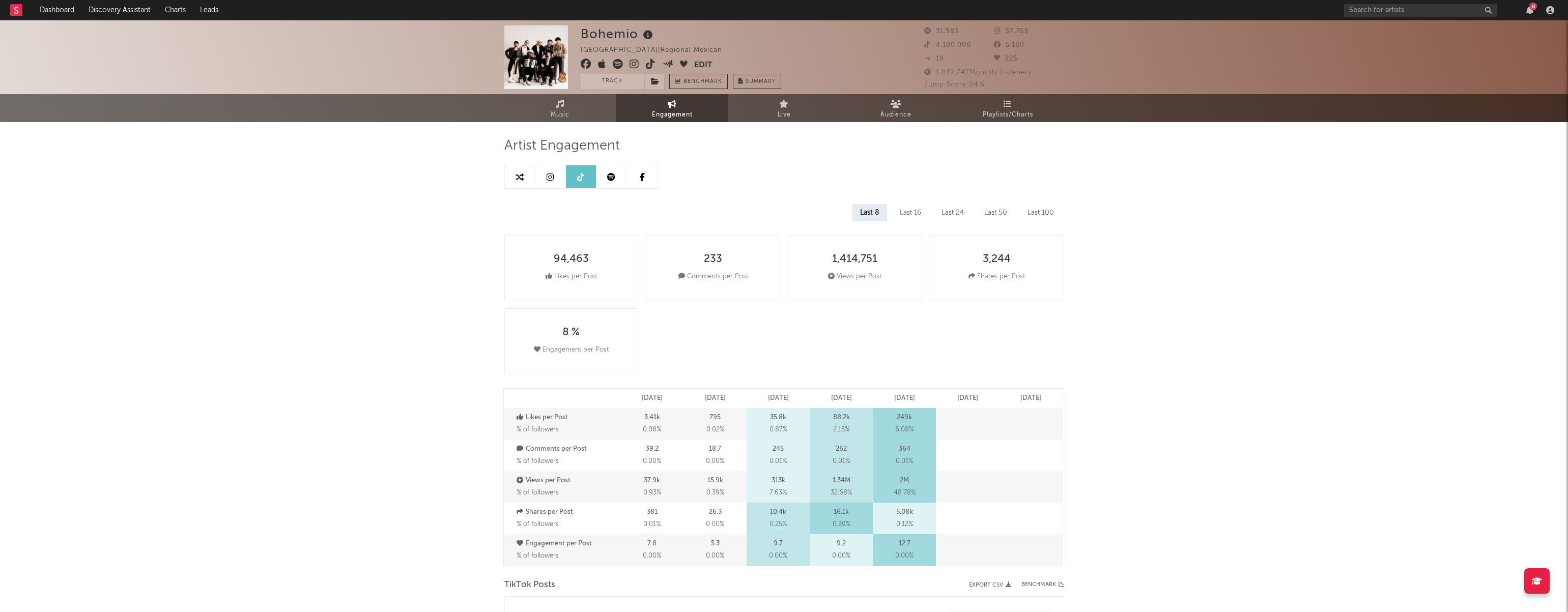
click at [951, 70] on span "1,839,747 Monthly Listeners" at bounding box center [977, 72] width 107 height 7
click at [904, 106] on link "Audience" at bounding box center [895, 108] width 112 height 28
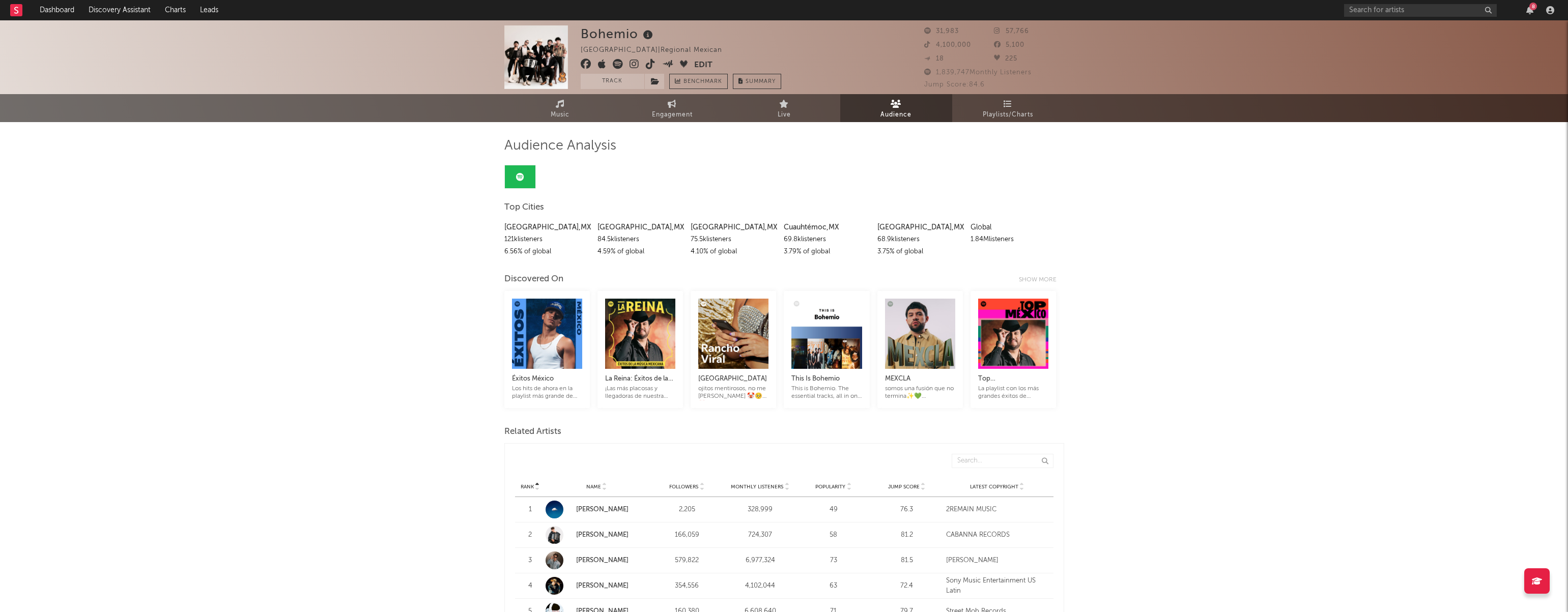
click at [1358, 2] on div "8" at bounding box center [1450, 10] width 214 height 20
click at [1364, 7] on input "text" at bounding box center [1420, 10] width 153 height 12
type input "[PERSON_NAME]"
click at [1419, 7] on input "[PERSON_NAME]" at bounding box center [1420, 10] width 153 height 12
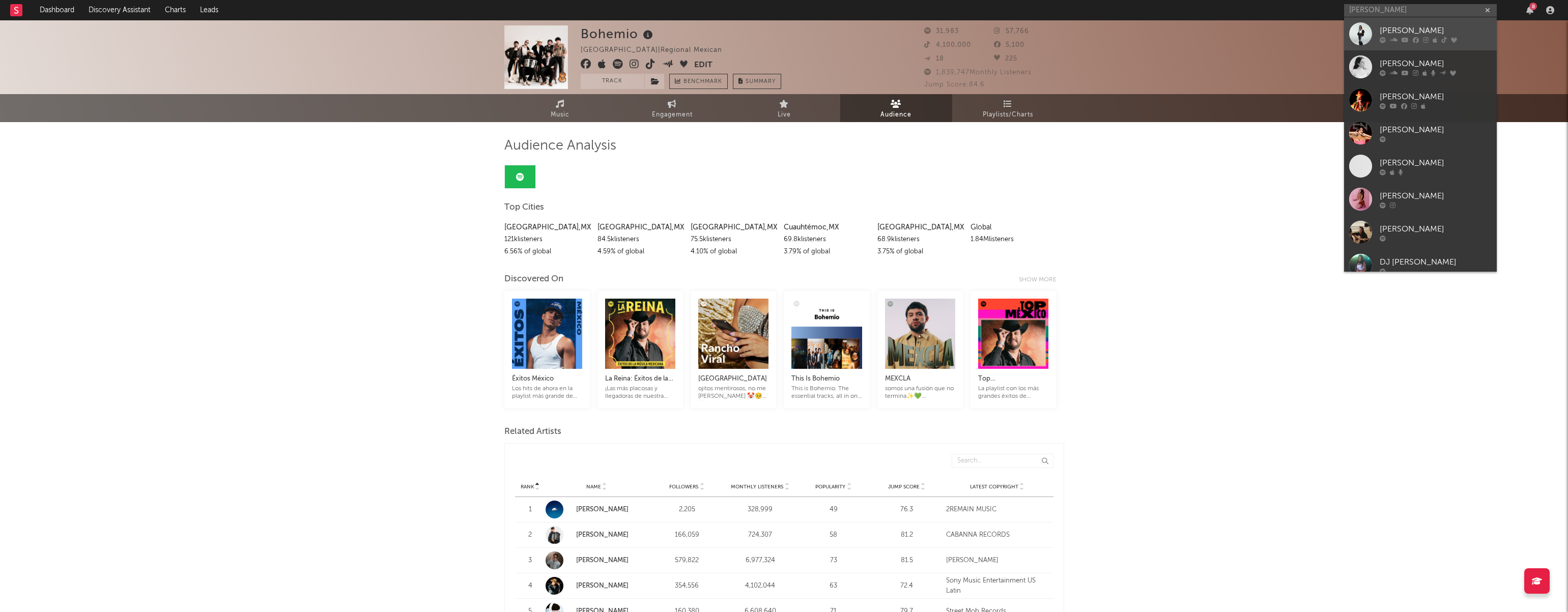
click at [1403, 28] on div "[PERSON_NAME]" at bounding box center [1435, 30] width 112 height 12
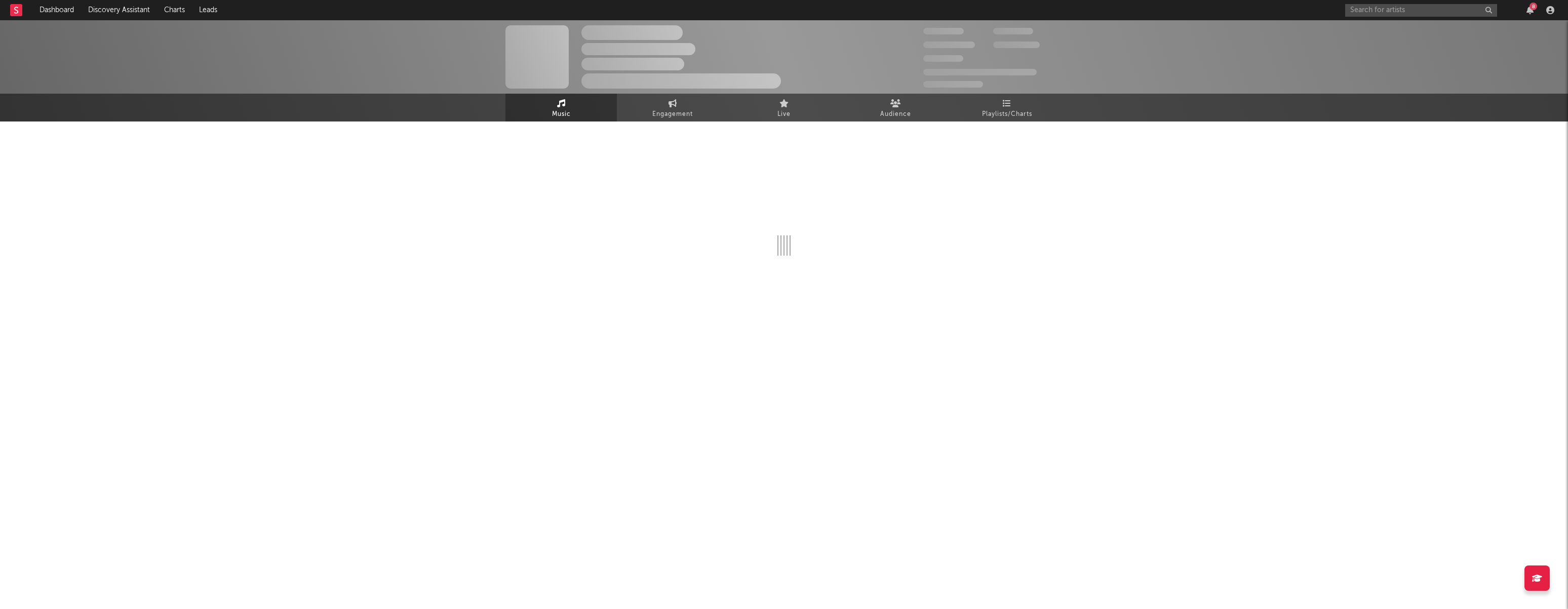
select select "6m"
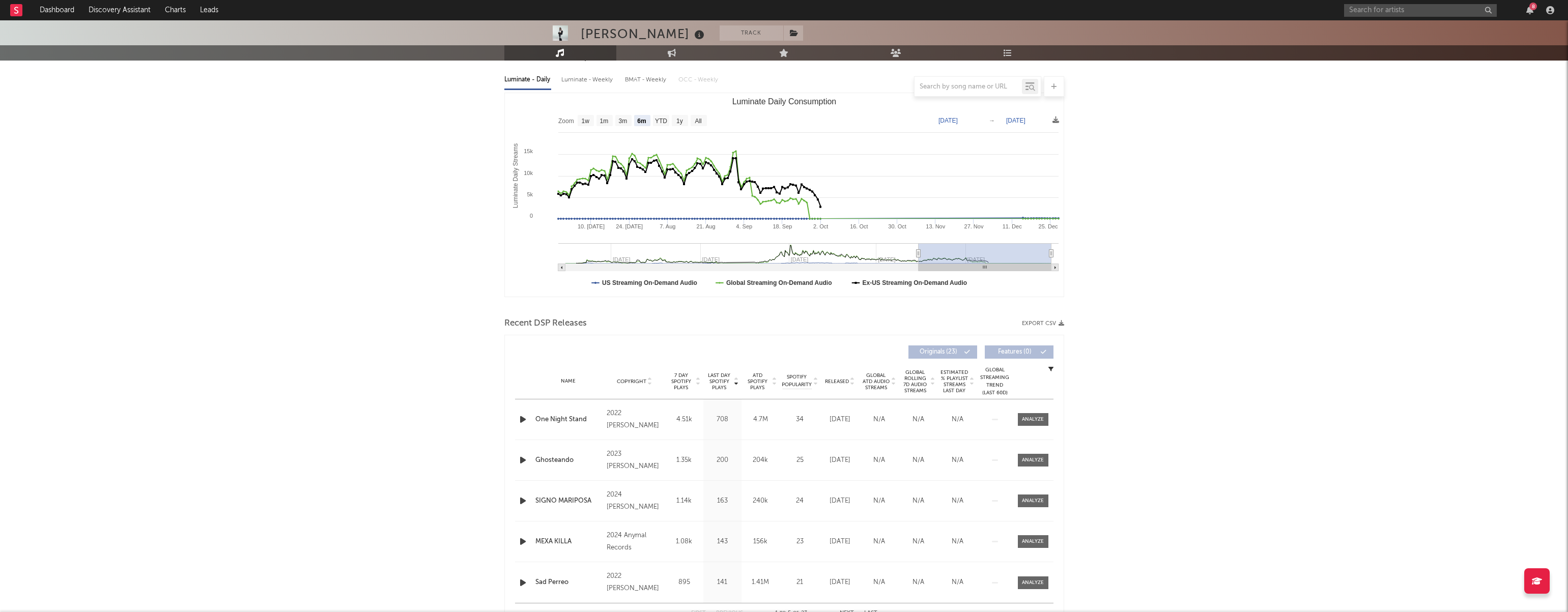
scroll to position [112, 0]
